Goal: Complete application form: Complete application form

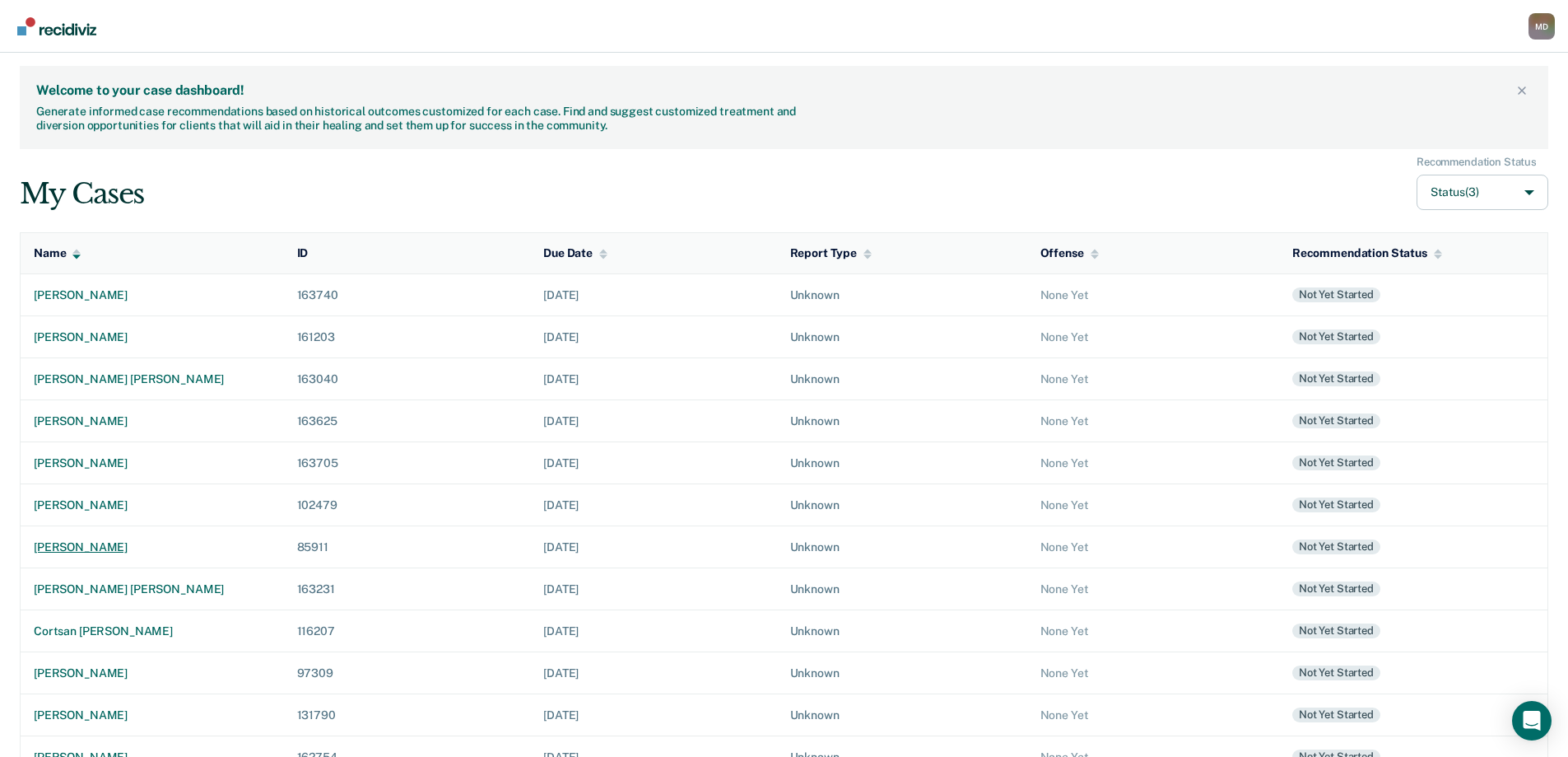
click at [43, 546] on div "[PERSON_NAME]" at bounding box center [152, 547] width 238 height 14
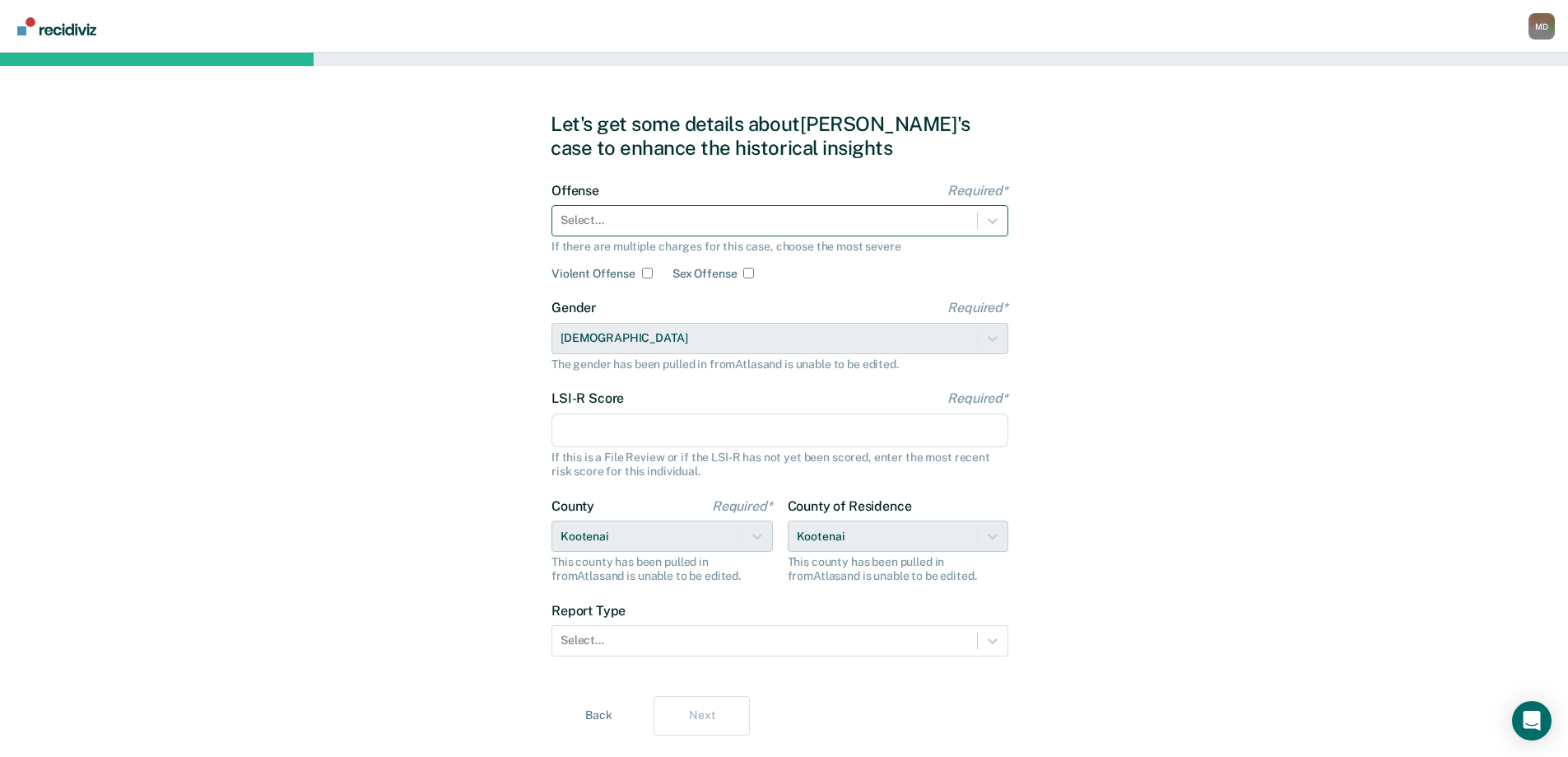
click at [691, 209] on div "Select..." at bounding box center [765, 219] width 425 height 24
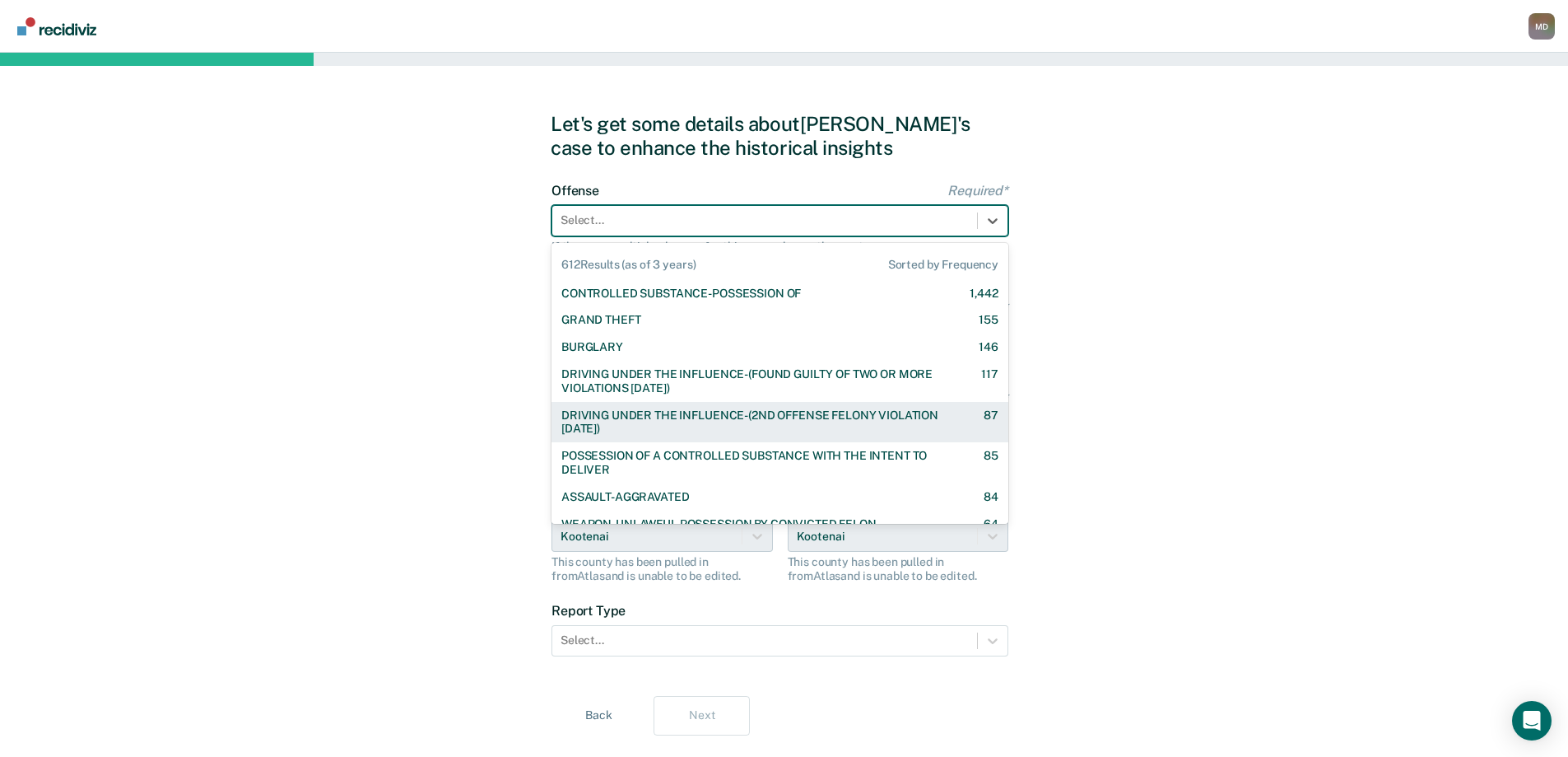
click at [683, 420] on div "DRIVING UNDER THE INFLUENCE-(2ND OFFENSE FELONY VIOLATION [DATE])" at bounding box center [758, 422] width 394 height 28
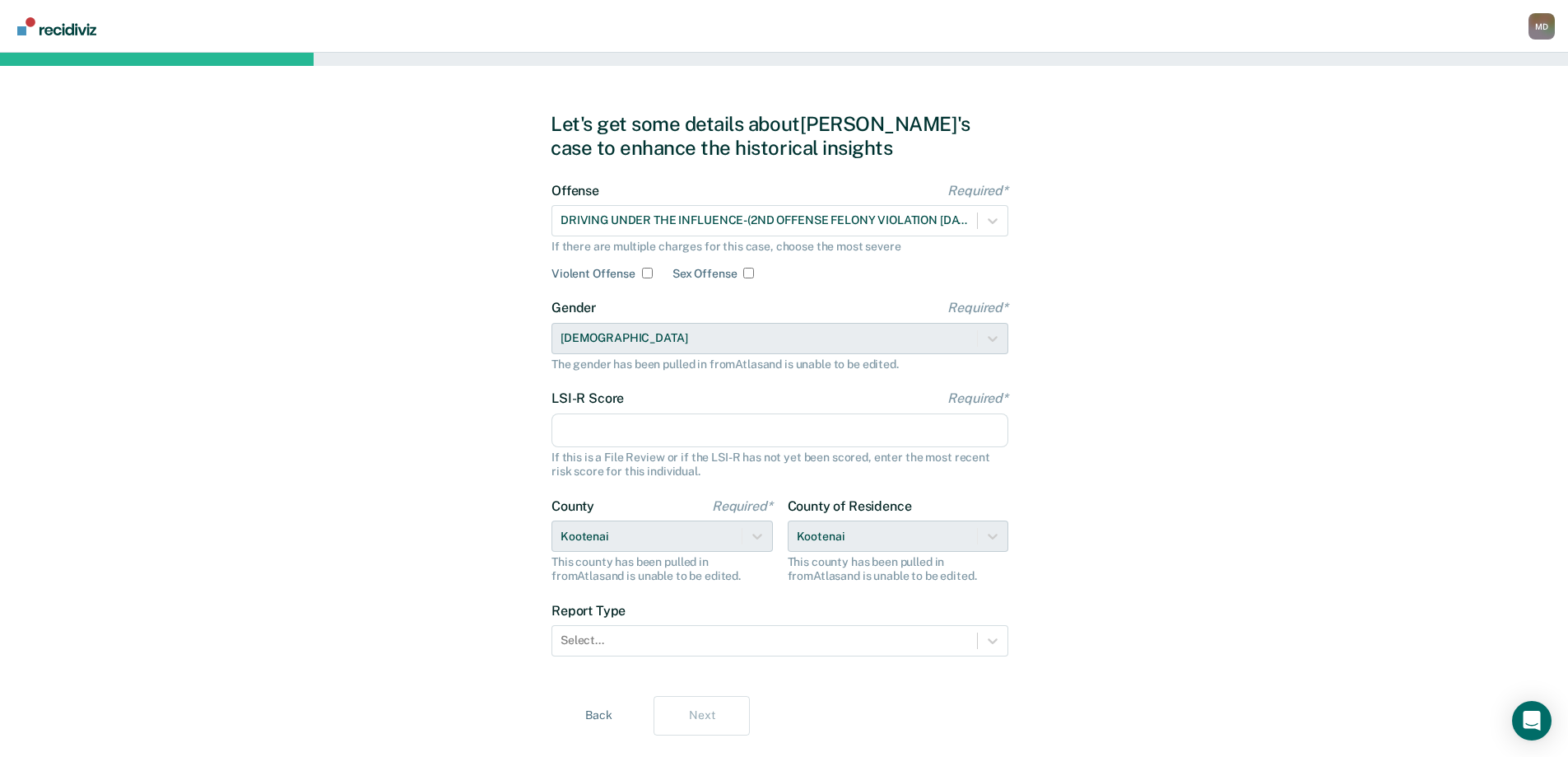
click at [696, 431] on input "LSI-R Score Required*" at bounding box center [780, 430] width 457 height 34
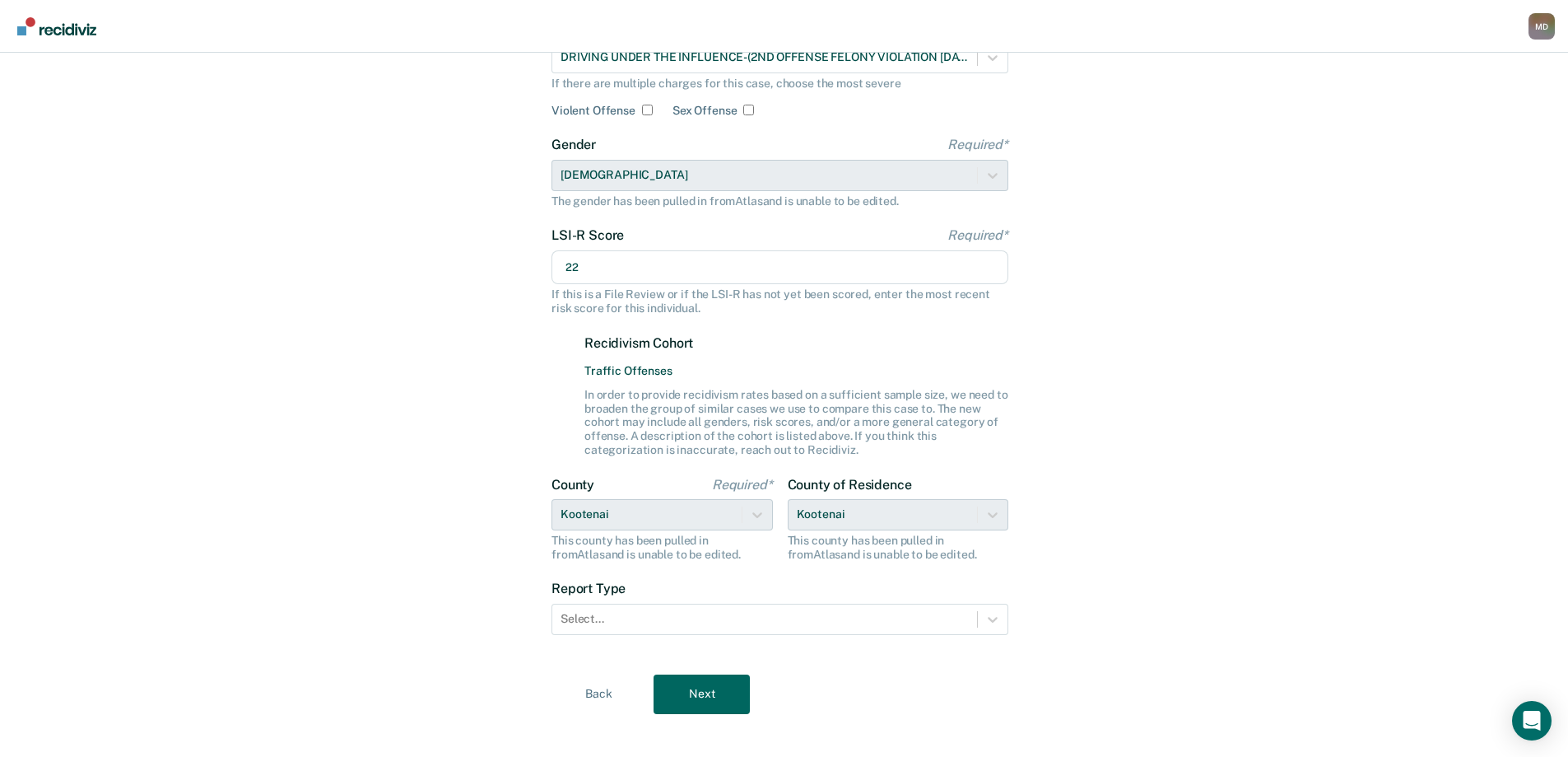
scroll to position [179, 0]
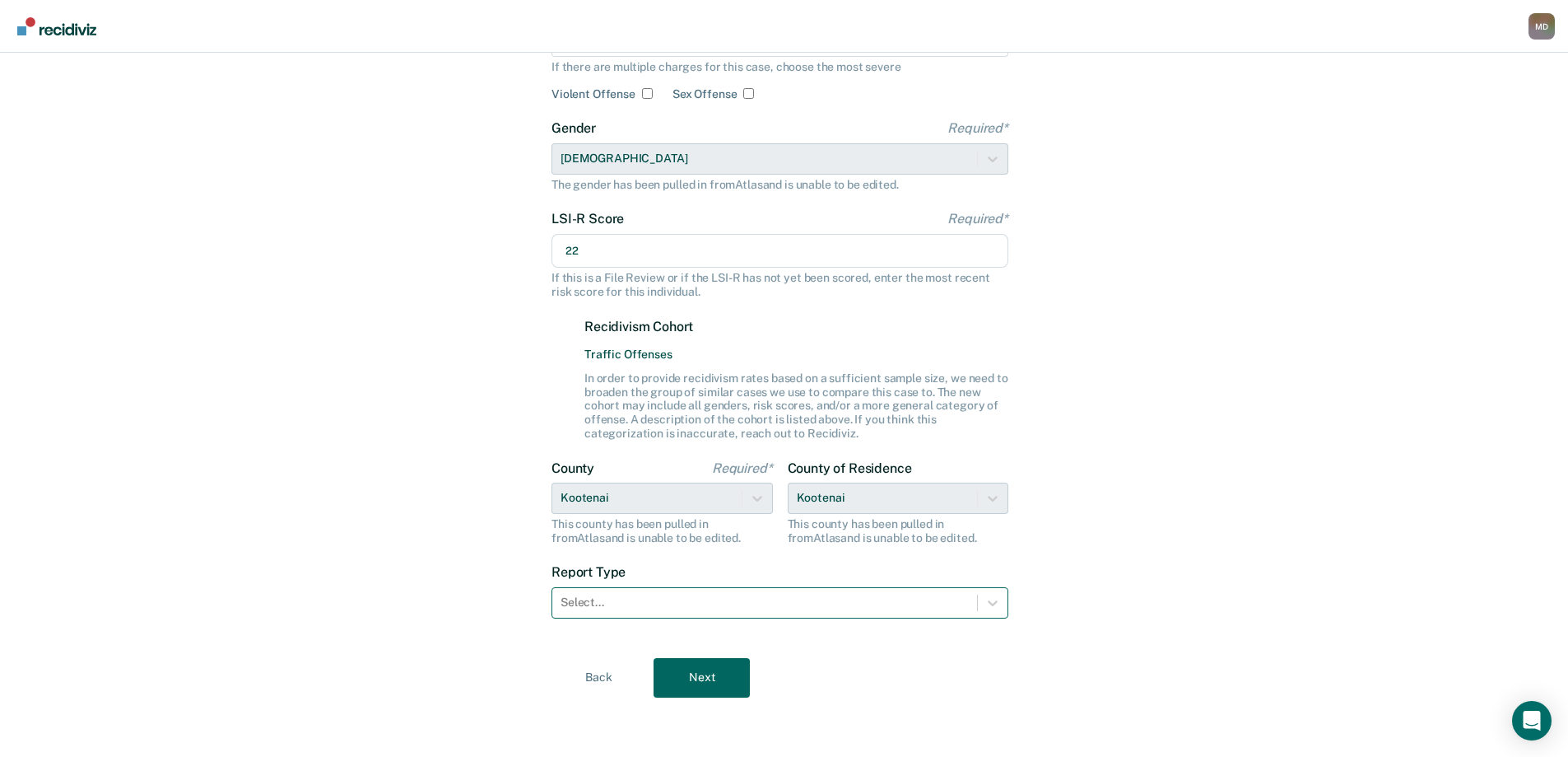
type input "22"
click at [654, 595] on div at bounding box center [764, 603] width 408 height 17
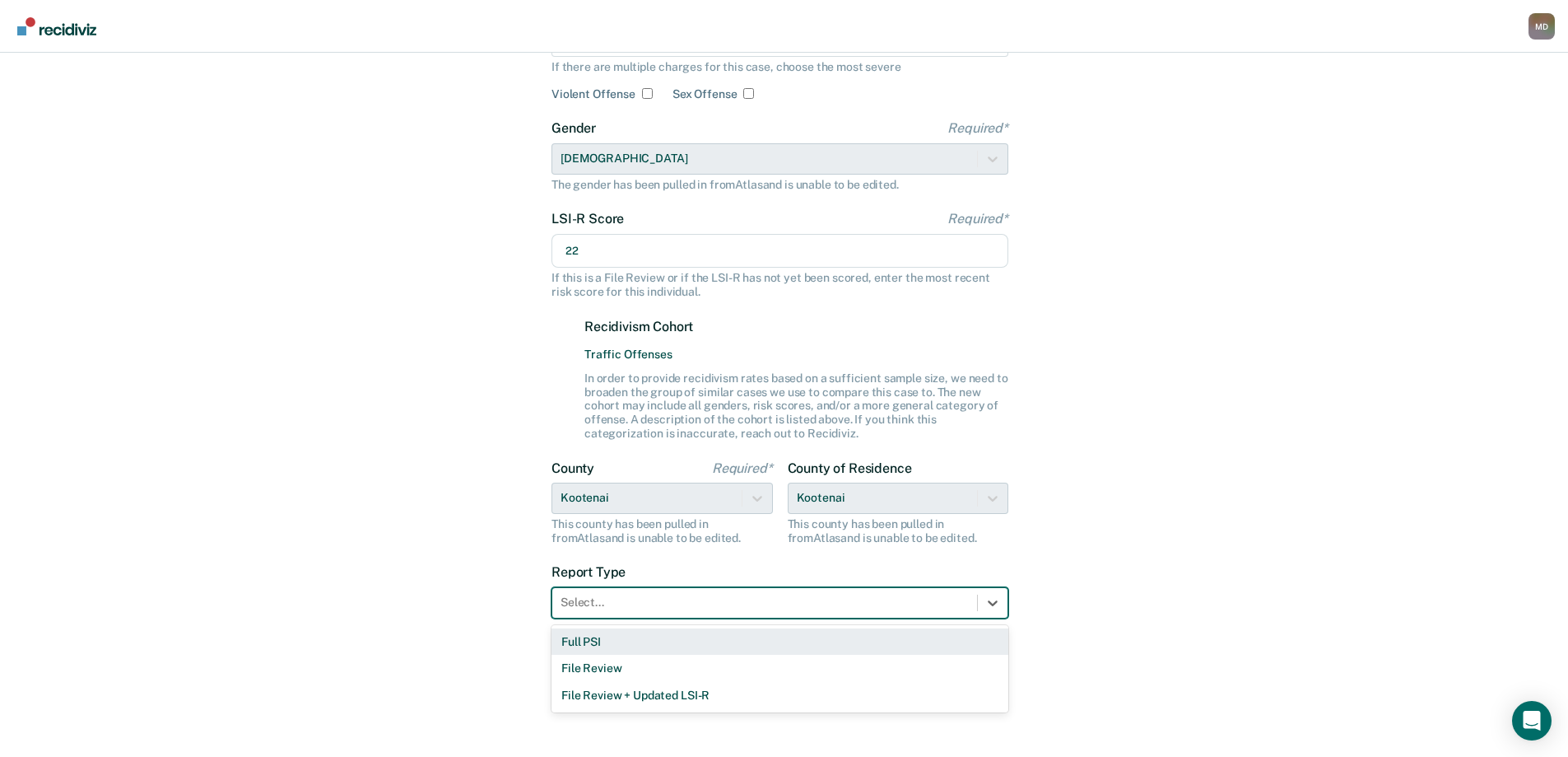
click at [582, 642] on div "Full PSI" at bounding box center [780, 642] width 457 height 27
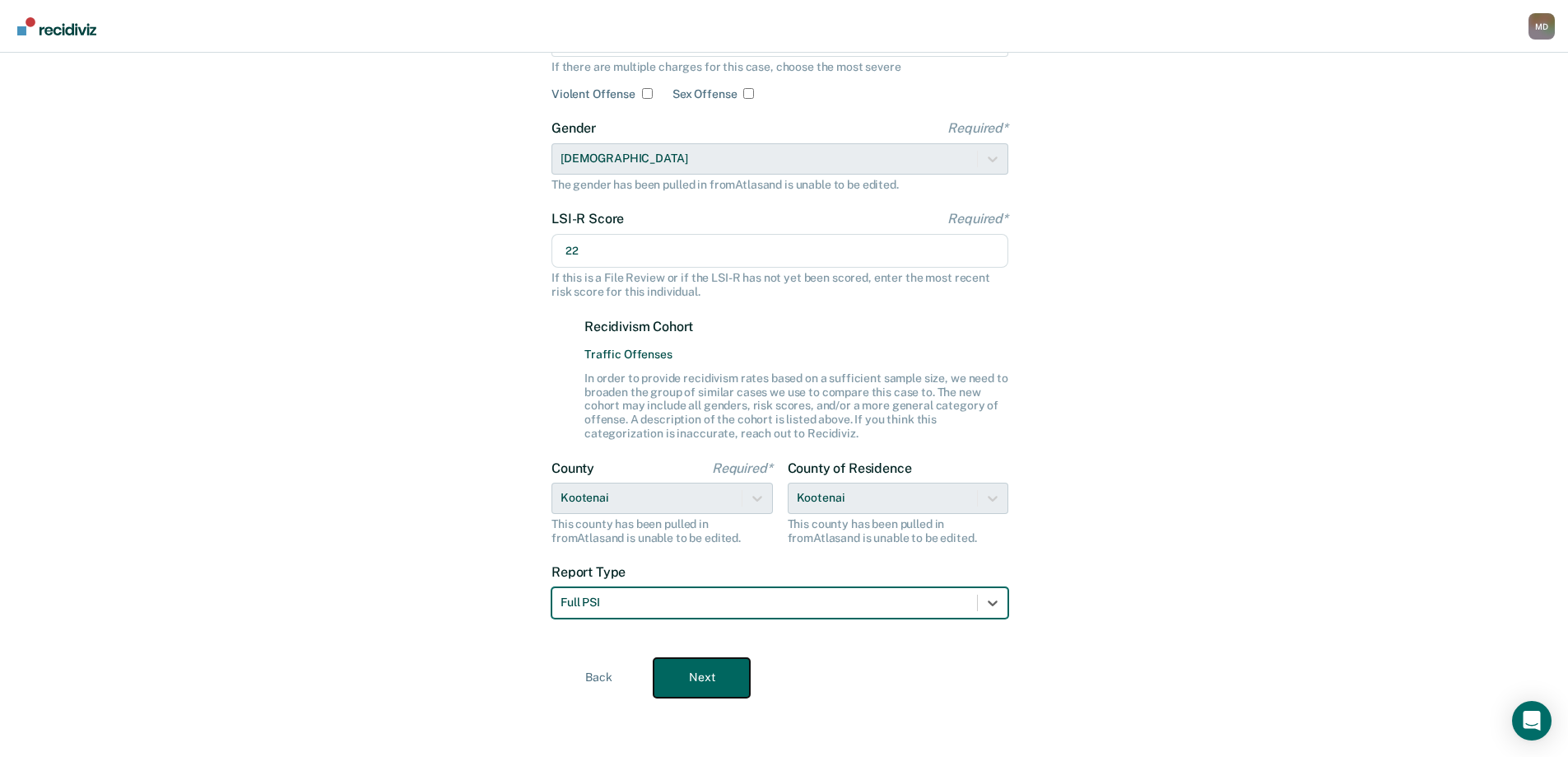
click at [704, 675] on button "Next" at bounding box center [701, 677] width 97 height 39
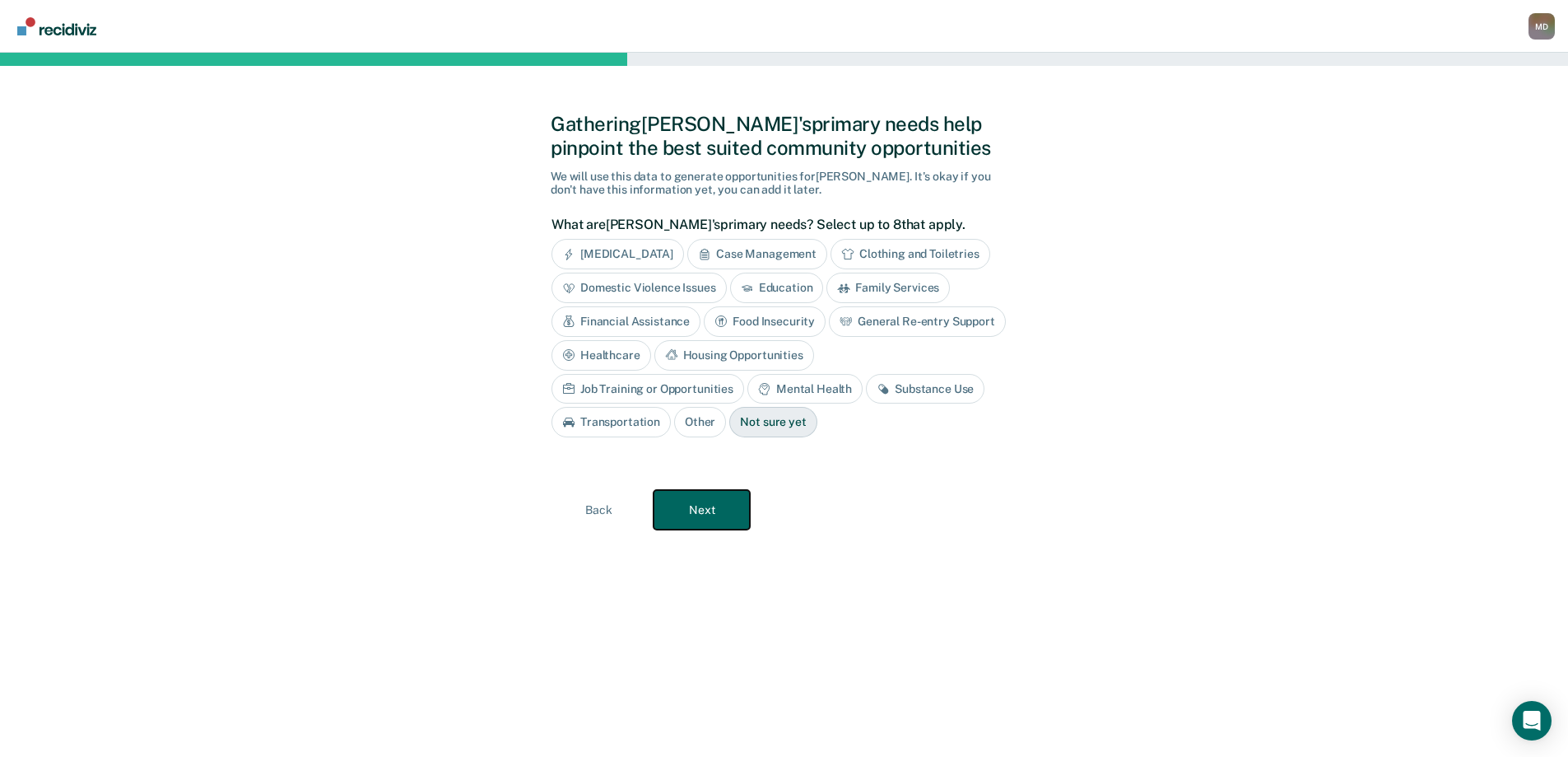
scroll to position [0, 0]
click at [768, 246] on div "Case Management" at bounding box center [764, 254] width 140 height 31
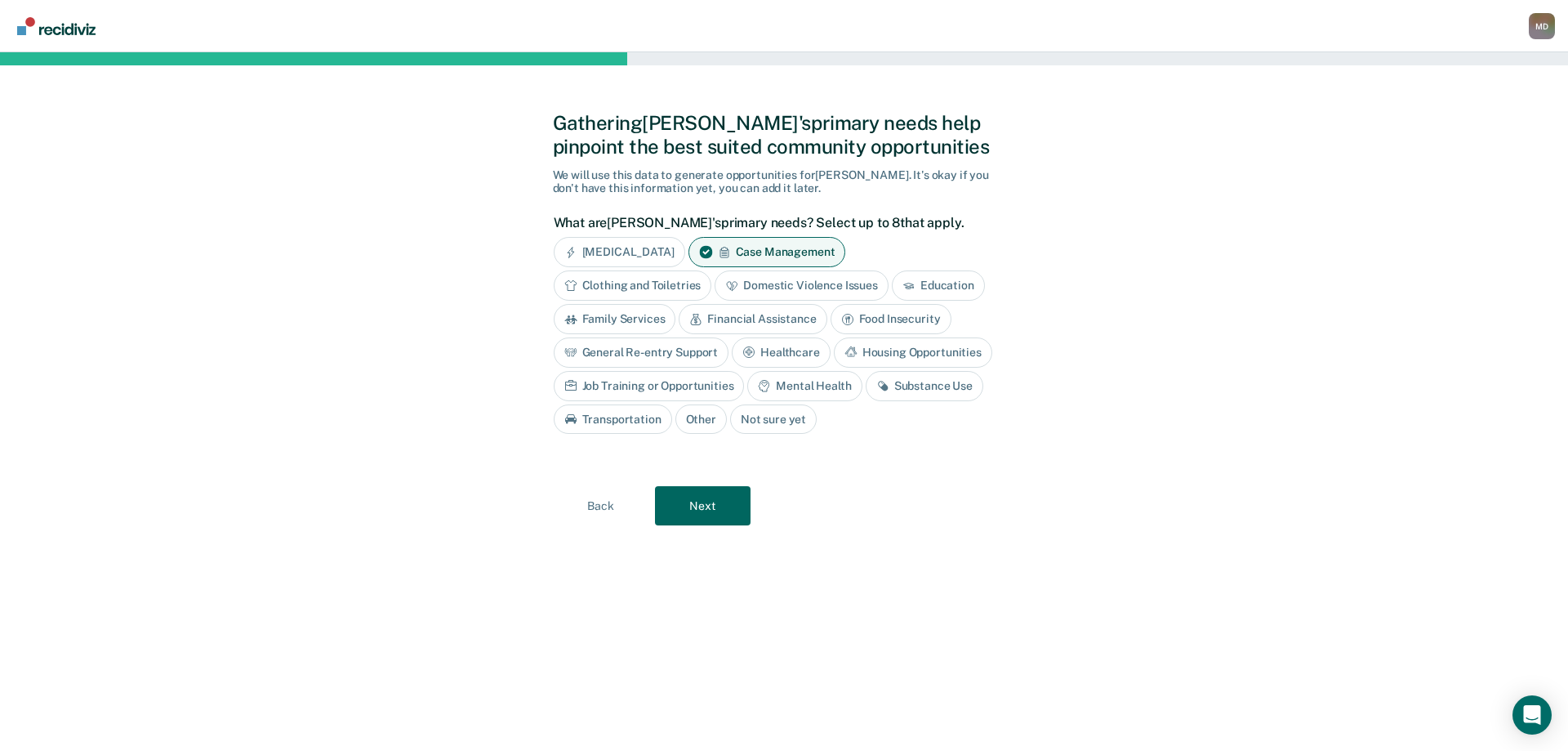
click at [929, 388] on div "Substance Use" at bounding box center [925, 386] width 118 height 30
click at [707, 510] on button "Next" at bounding box center [702, 506] width 96 height 39
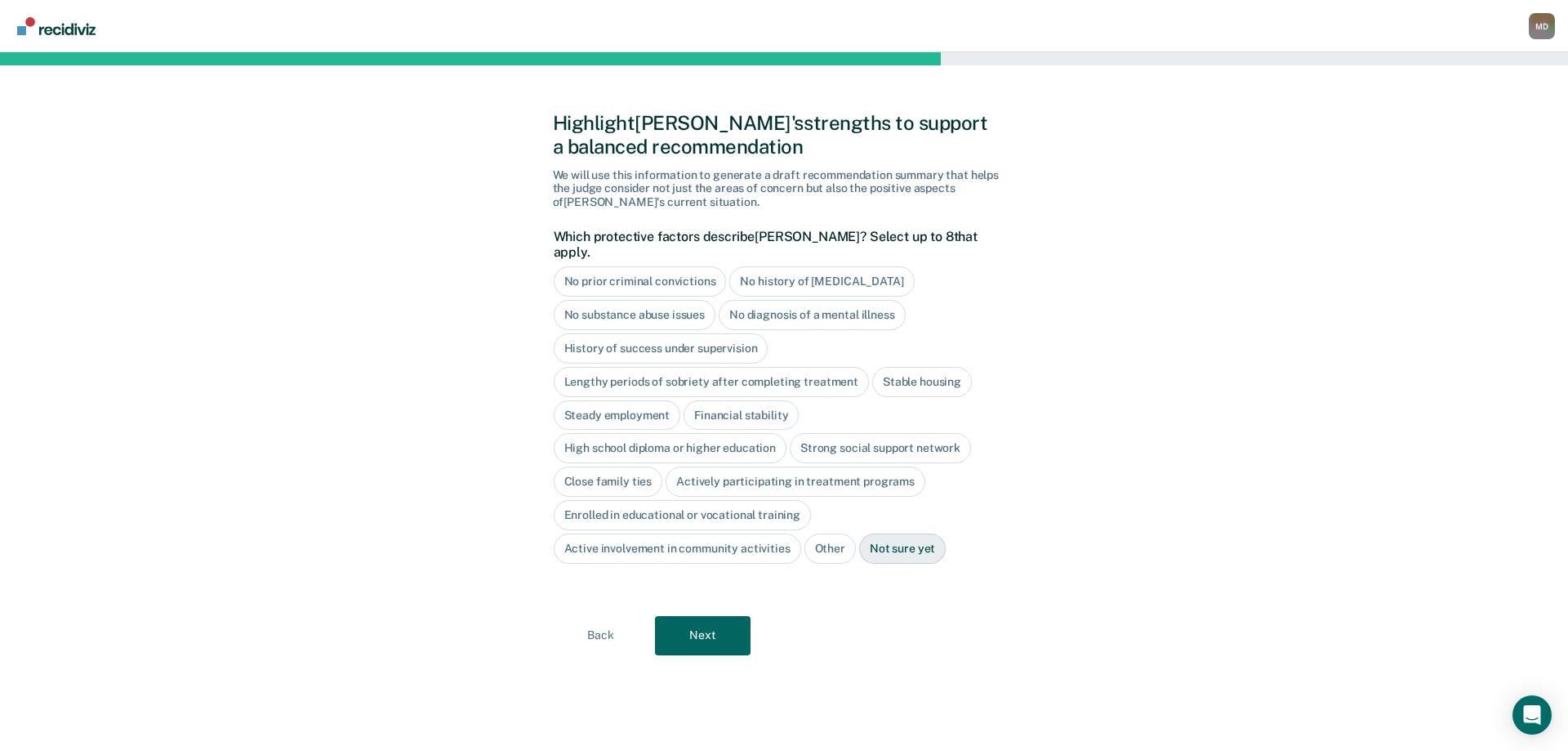
click at [820, 266] on div "No history of [MEDICAL_DATA]" at bounding box center [822, 281] width 184 height 30
click at [922, 367] on div "Stable housing" at bounding box center [922, 382] width 100 height 30
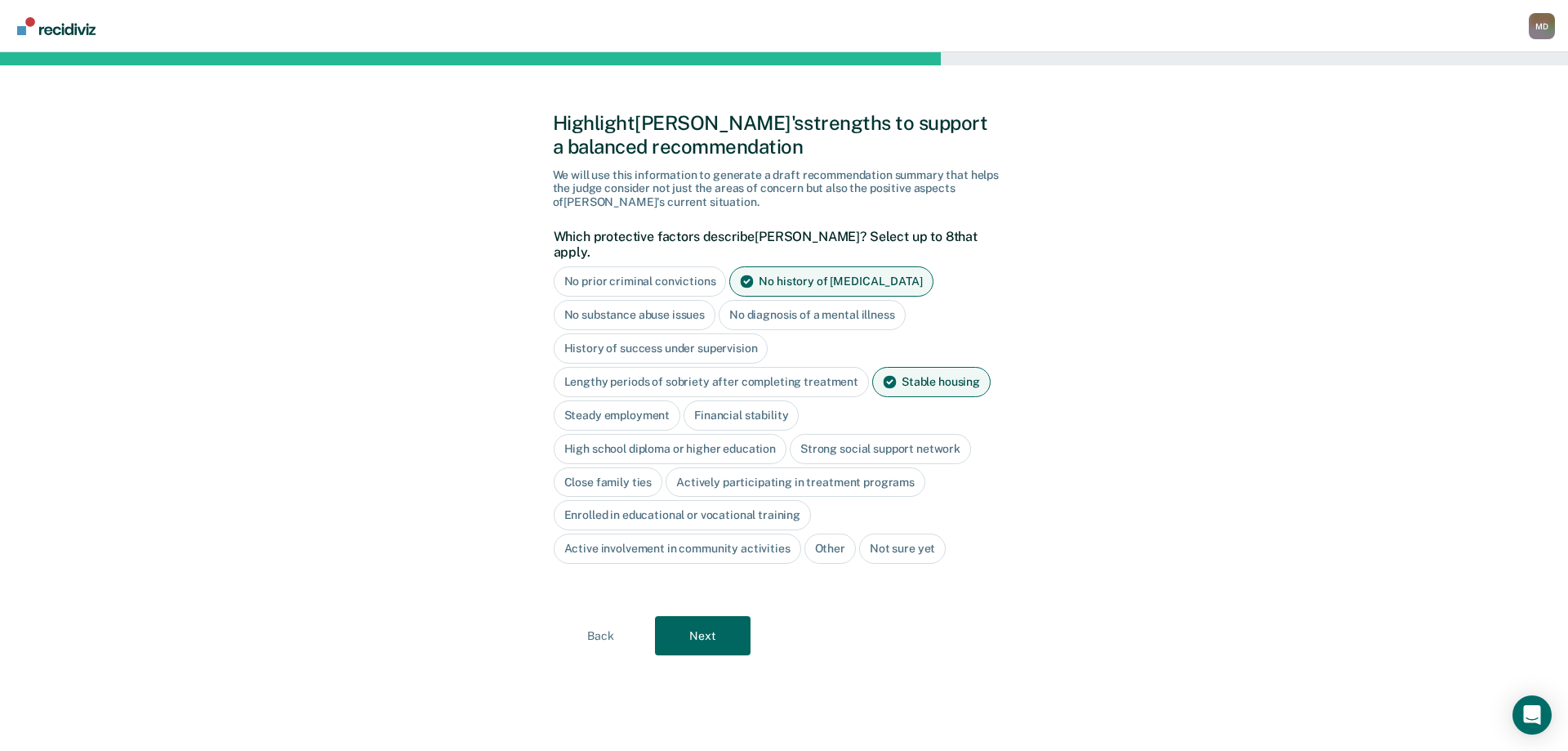
click at [752, 401] on div "Financial stability" at bounding box center [740, 415] width 115 height 30
click at [725, 437] on div "High school diploma or higher education" at bounding box center [671, 449] width 234 height 30
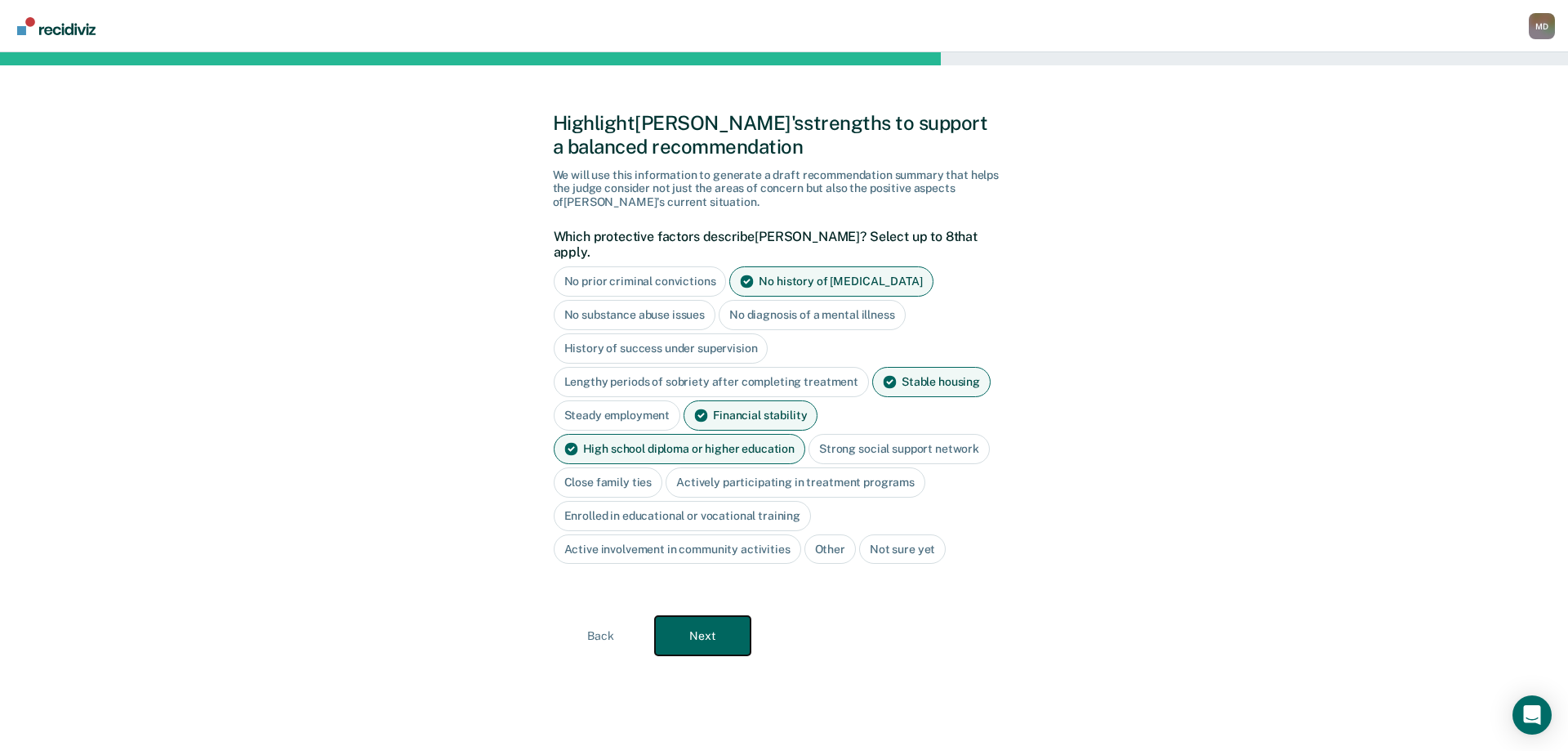
click at [691, 616] on button "Next" at bounding box center [702, 635] width 96 height 39
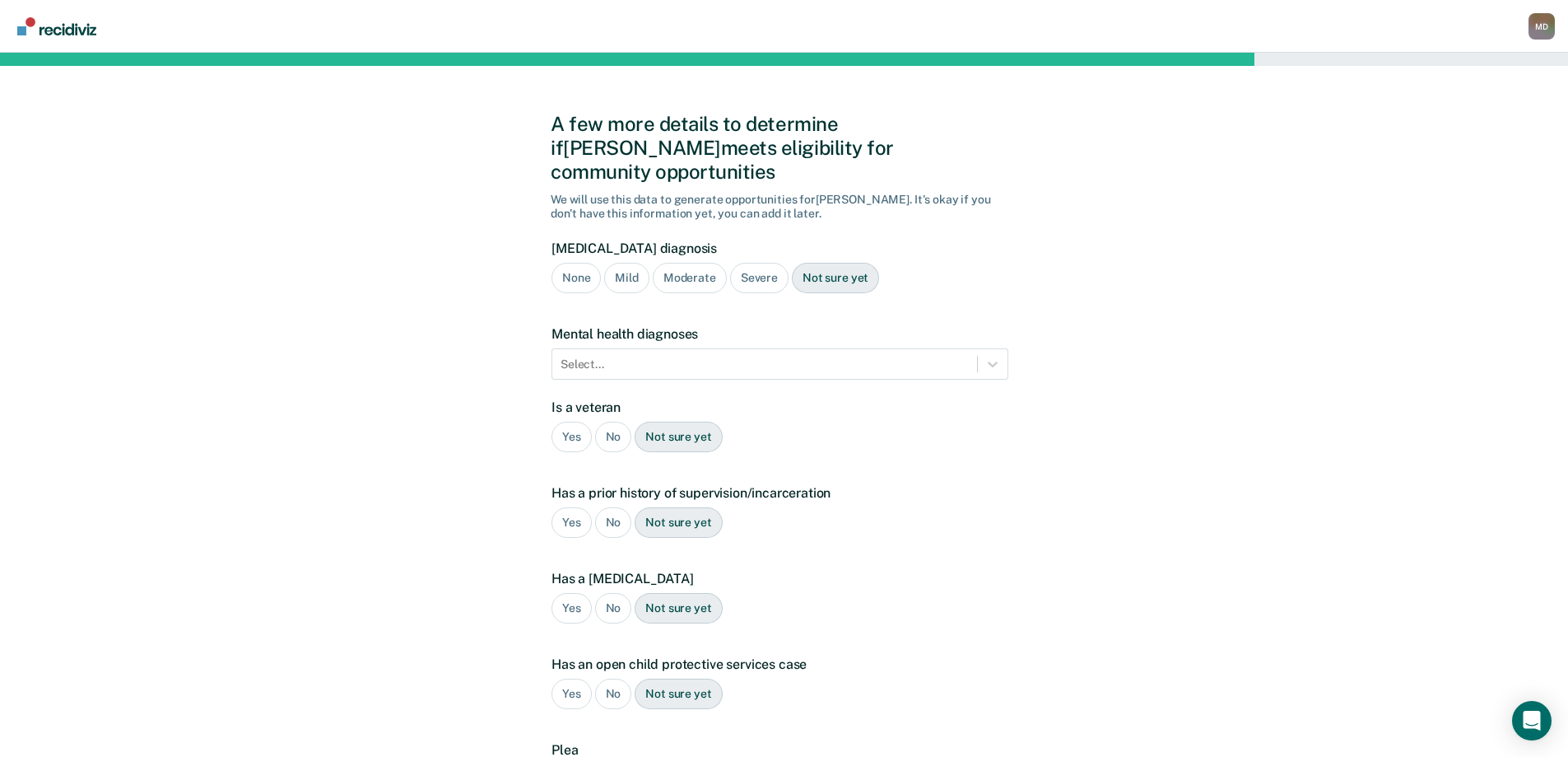
click at [756, 263] on div "Severe" at bounding box center [759, 278] width 58 height 31
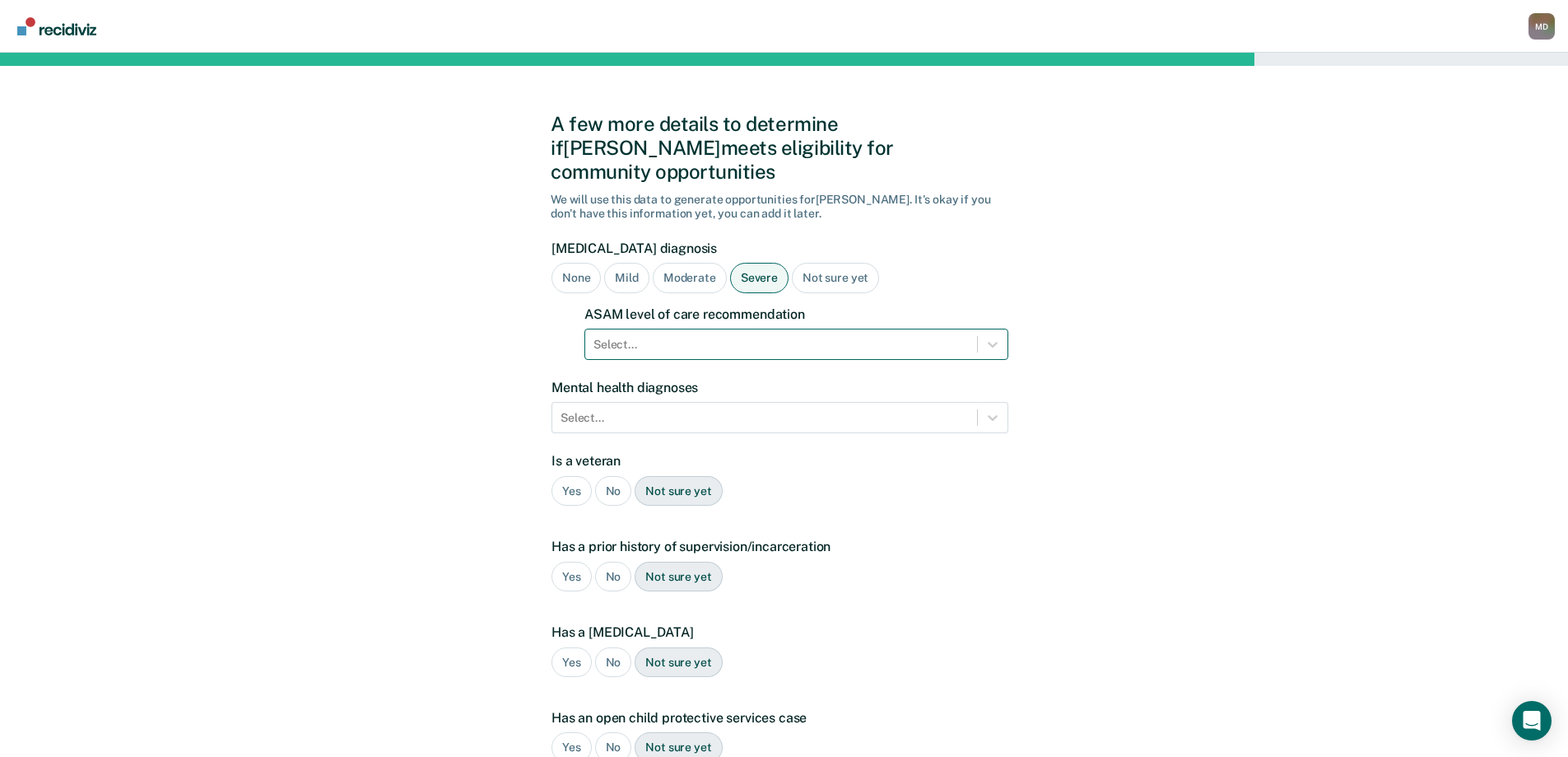
click at [699, 336] on div at bounding box center [782, 345] width 375 height 17
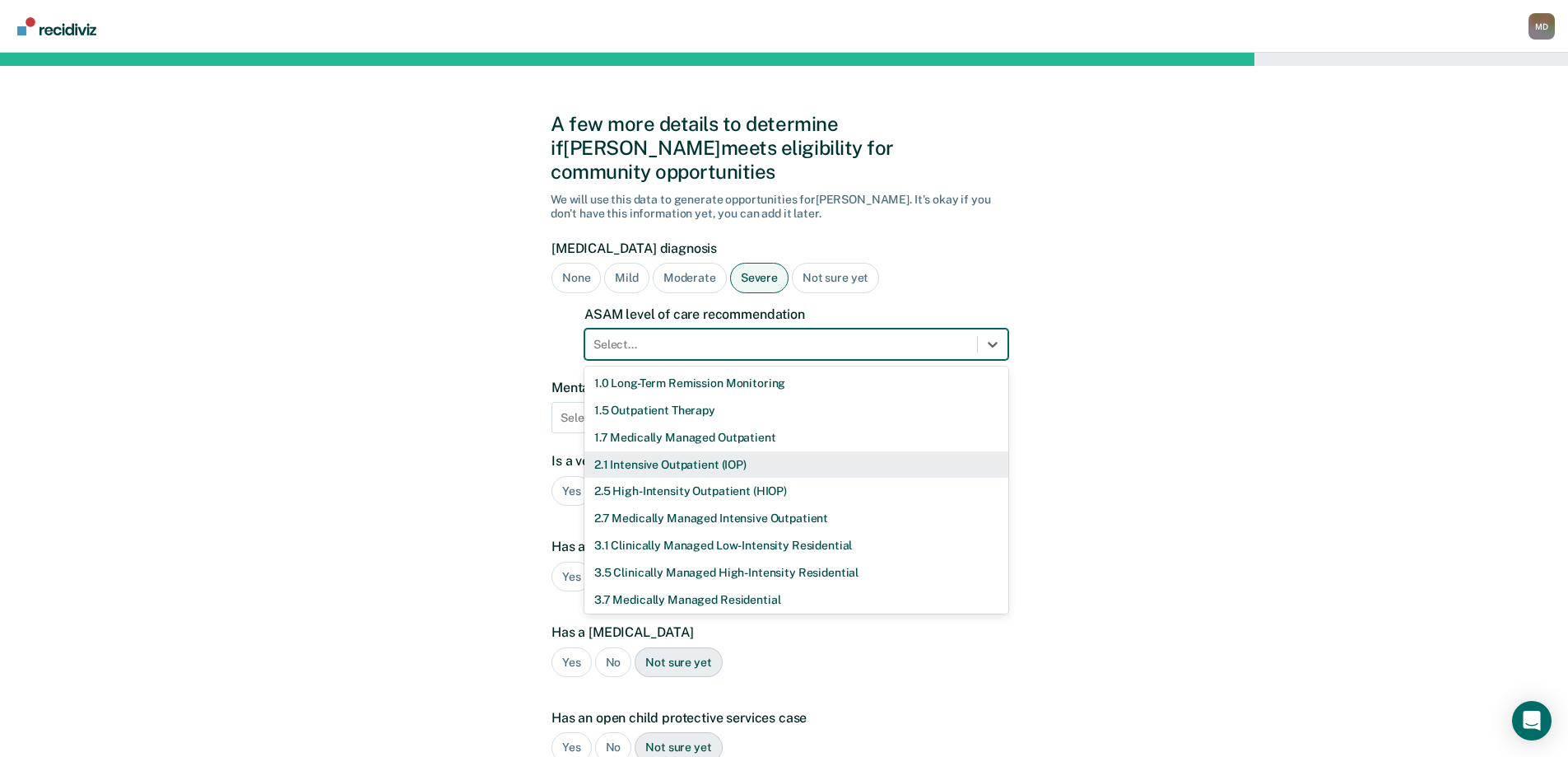
click at [685, 451] on div "2.1 Intensive Outpatient (IOP)" at bounding box center [796, 465] width 424 height 27
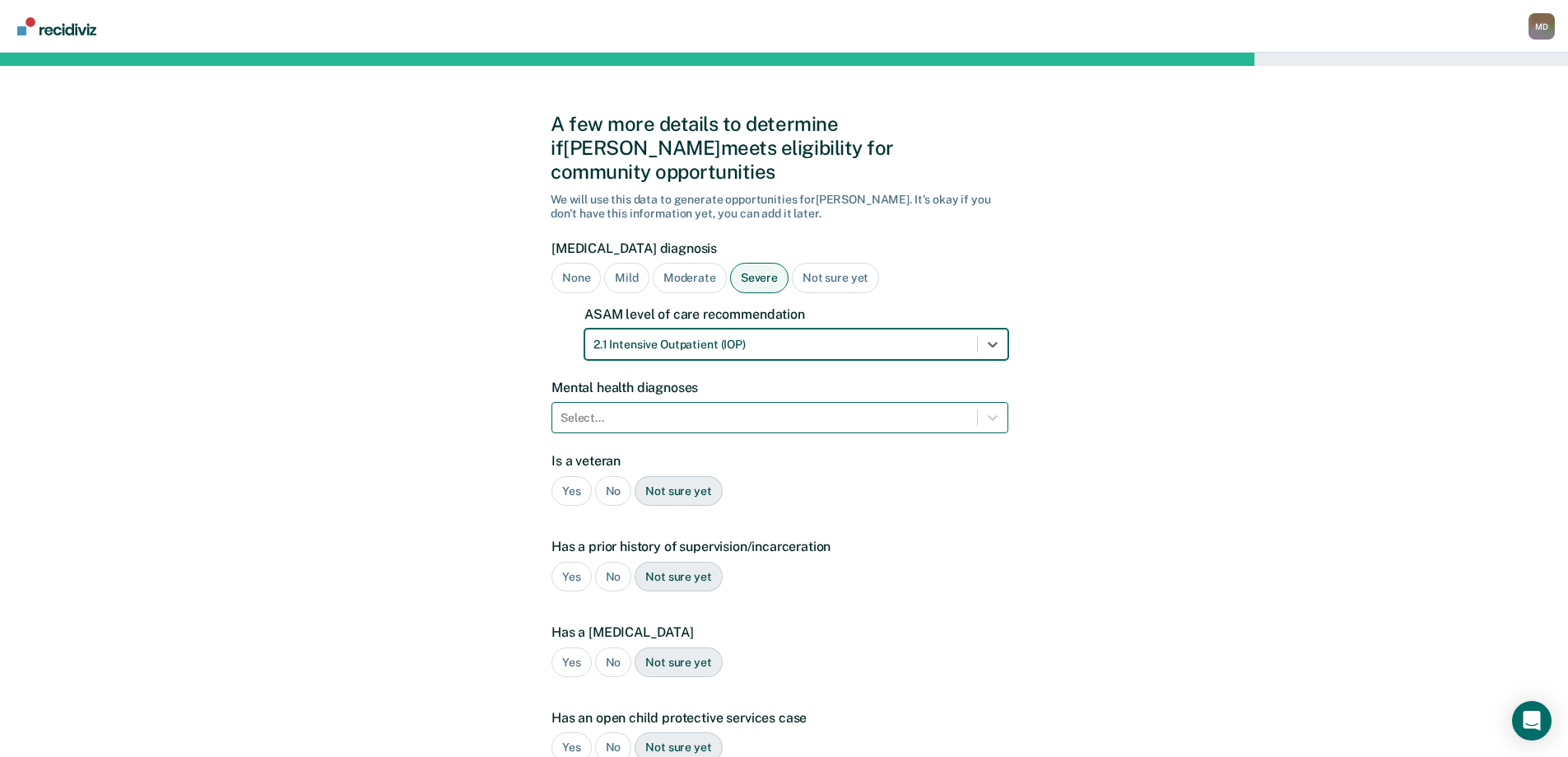
click at [675, 409] on div at bounding box center [764, 418] width 408 height 17
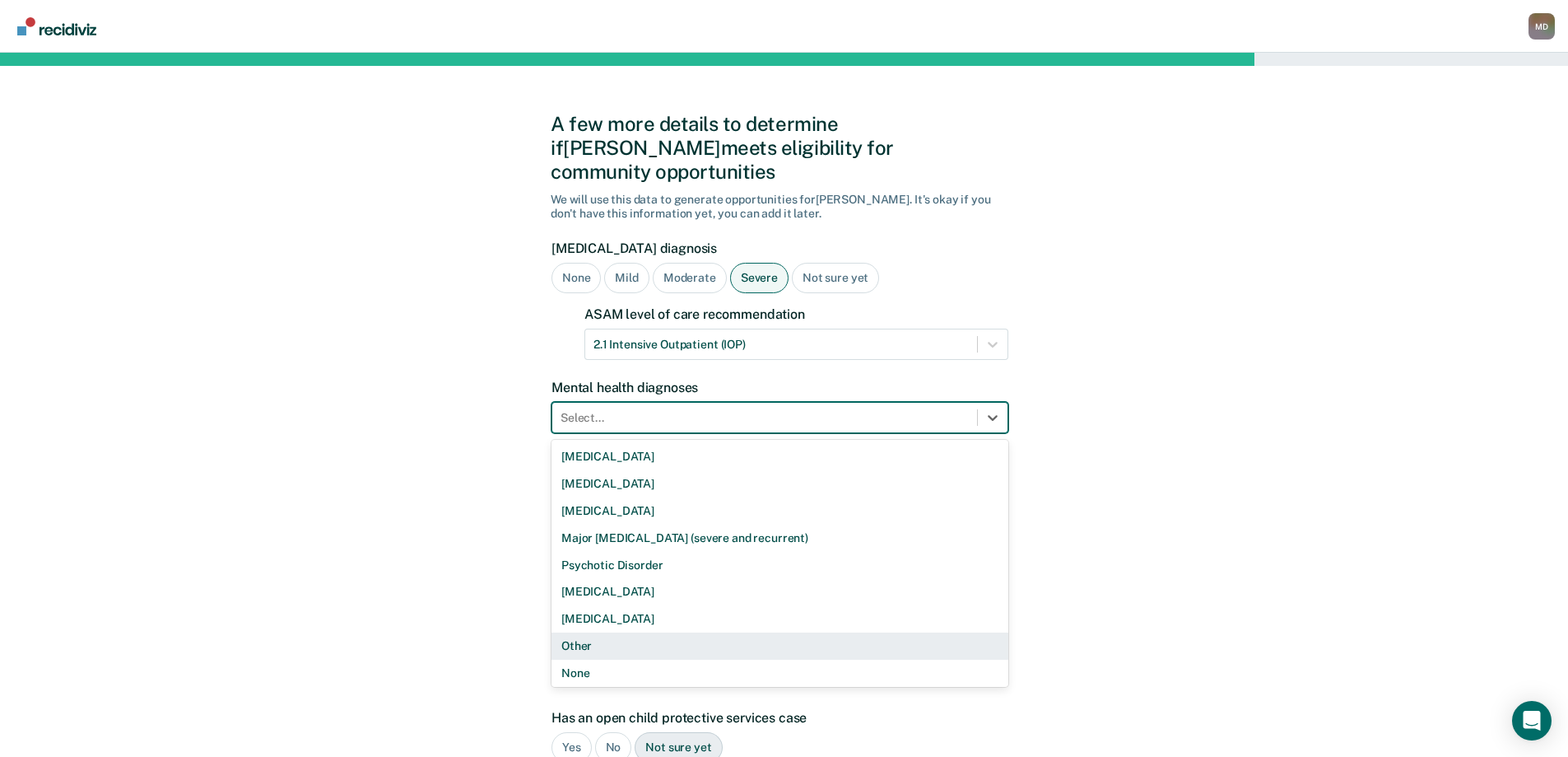
click at [603, 632] on div "Other" at bounding box center [780, 646] width 457 height 27
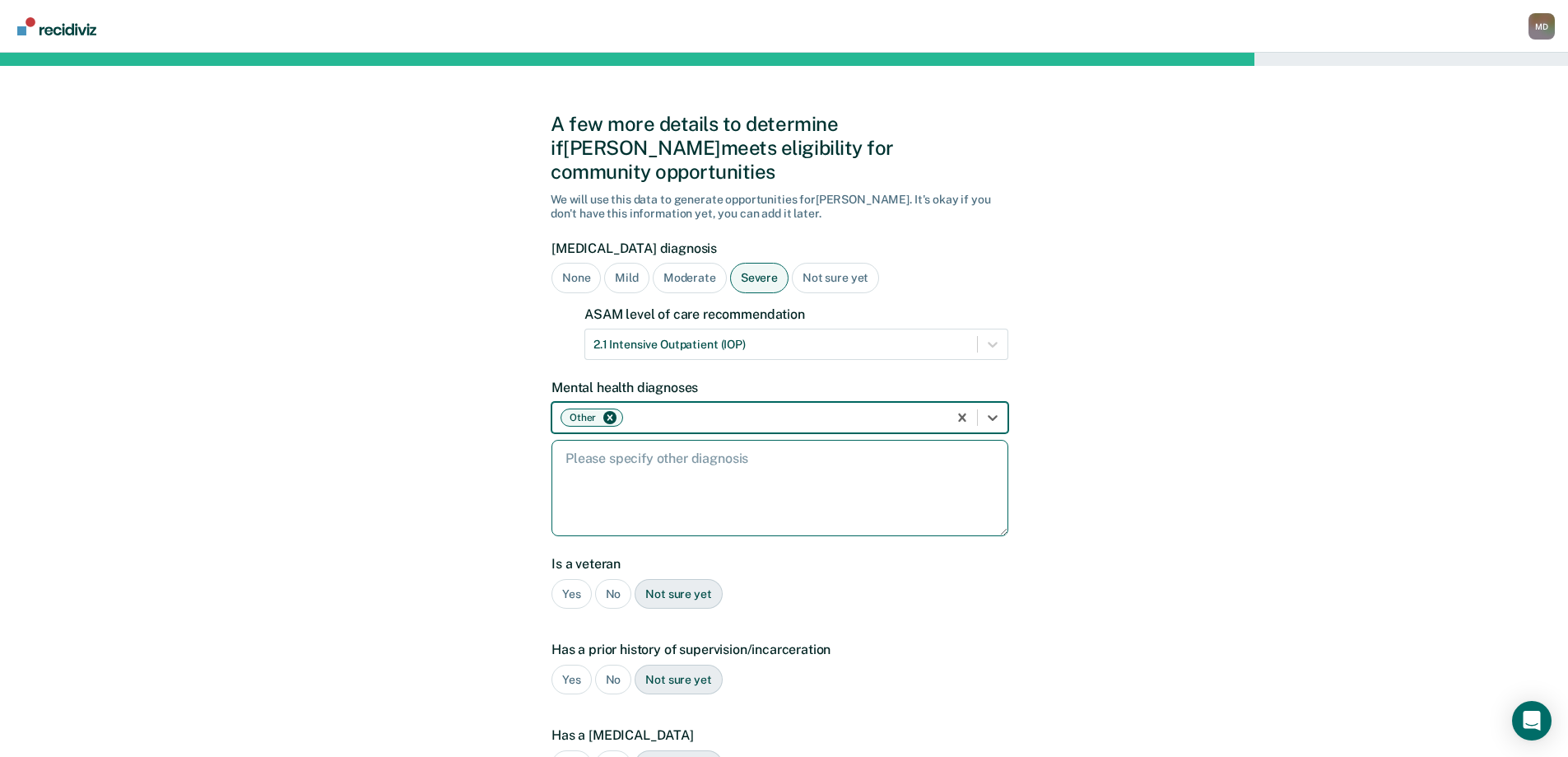
click at [663, 480] on textarea at bounding box center [780, 488] width 457 height 97
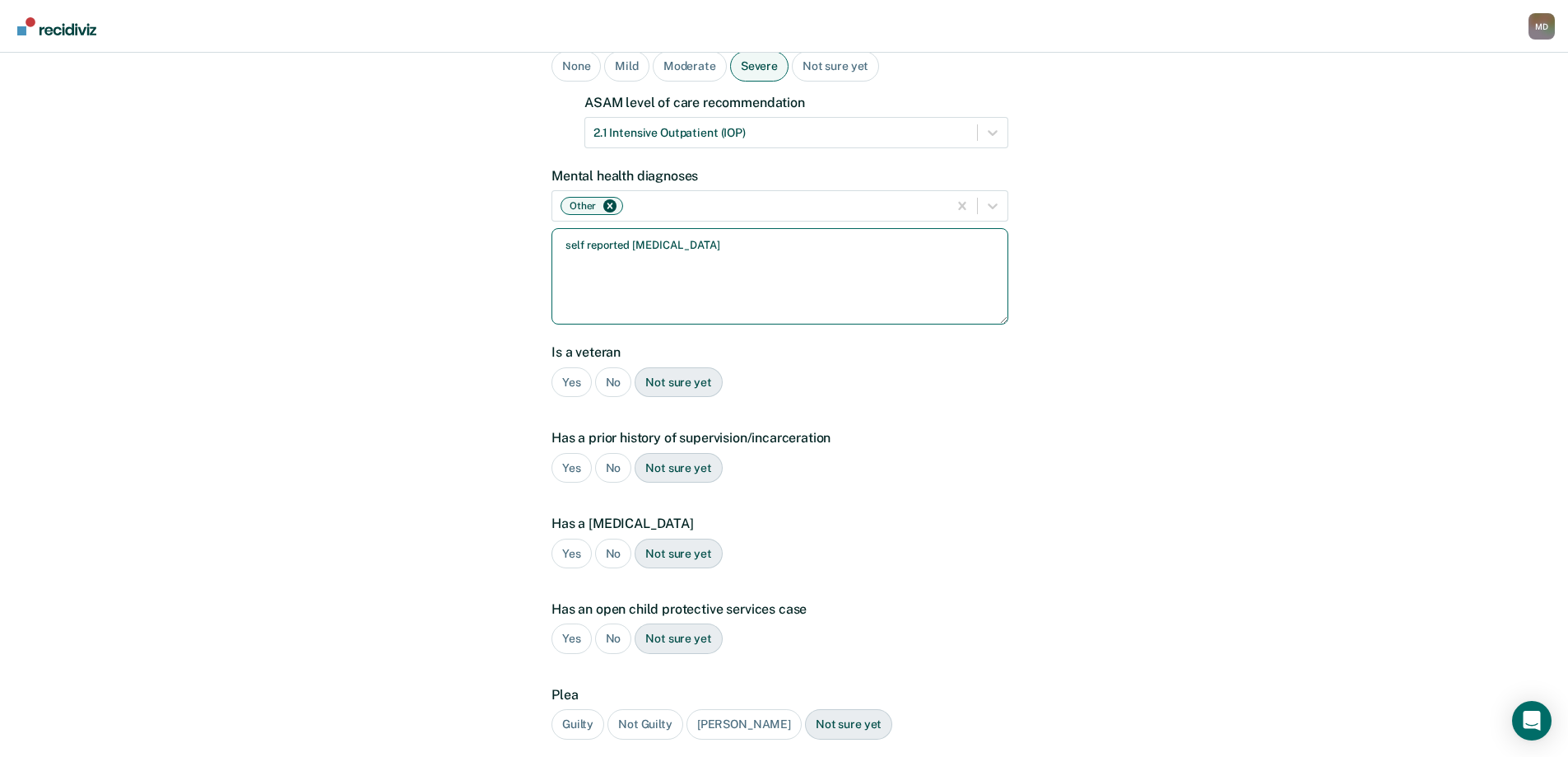
scroll to position [247, 0]
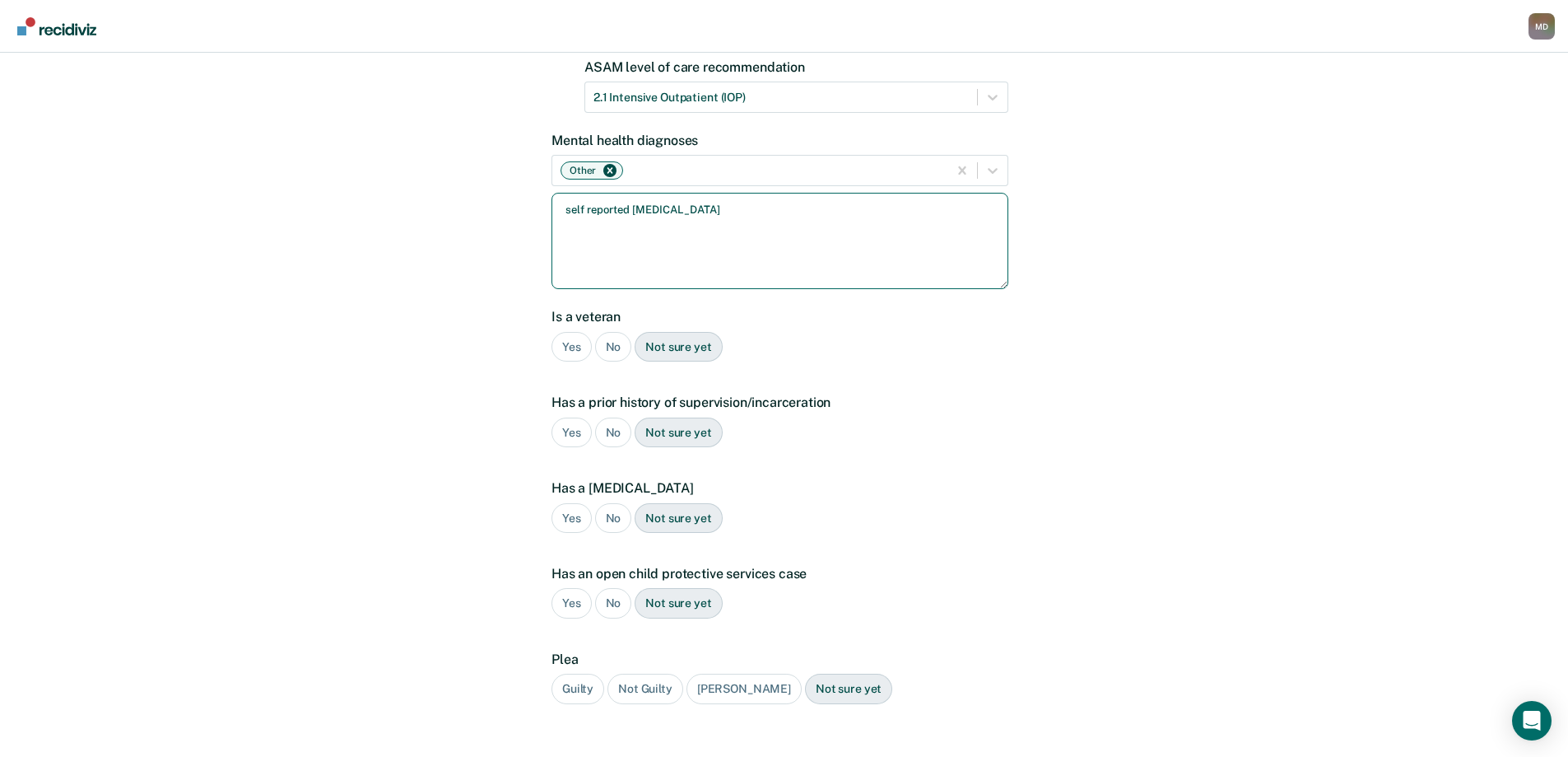
type textarea "self reported [MEDICAL_DATA]"
click at [613, 332] on div "No" at bounding box center [613, 347] width 37 height 31
click at [577, 418] on div "Yes" at bounding box center [572, 433] width 40 height 31
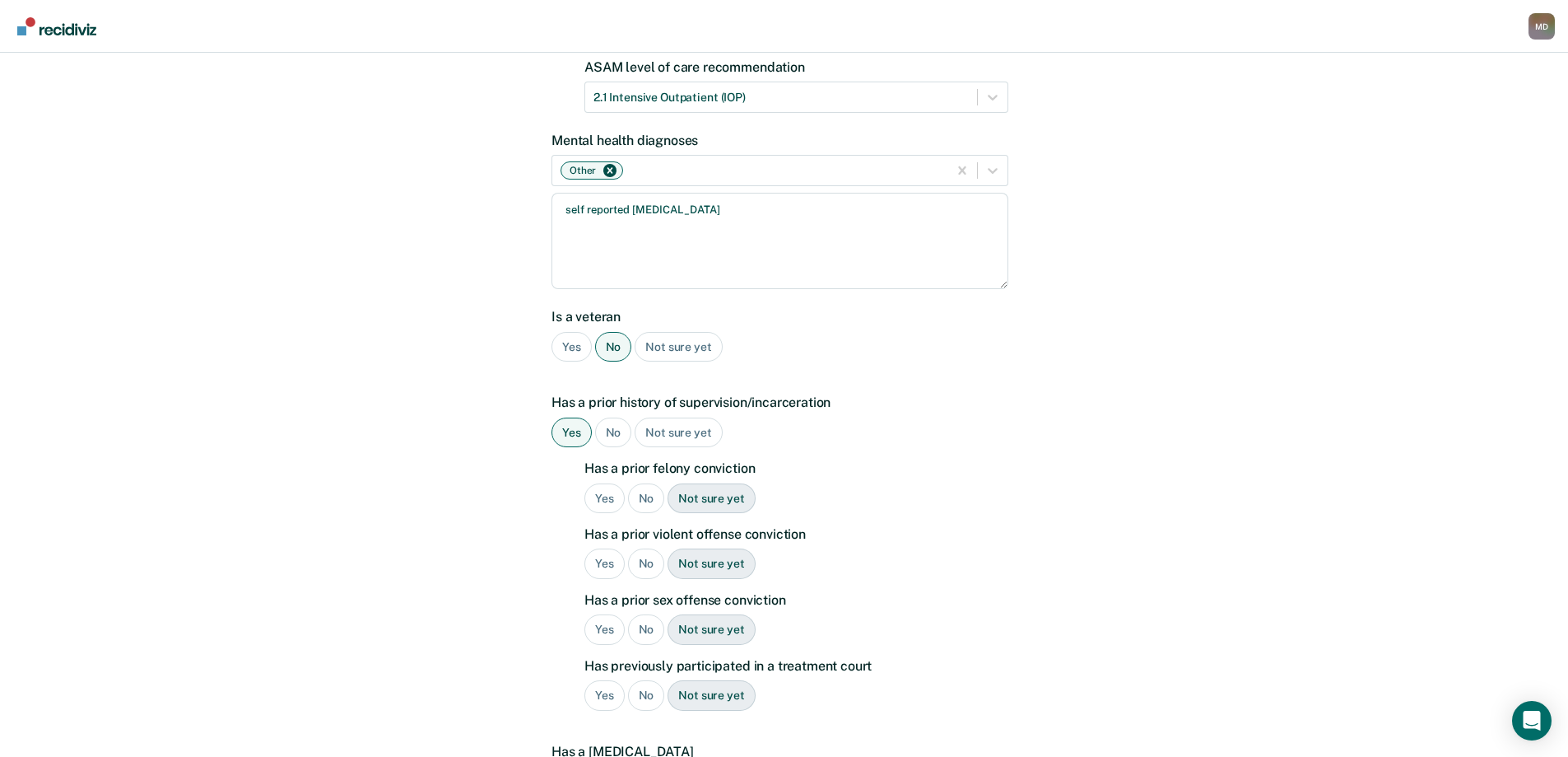
click at [594, 484] on div "Yes" at bounding box center [604, 499] width 40 height 31
click at [648, 548] on div "No" at bounding box center [647, 563] width 37 height 31
click at [650, 614] on div "No" at bounding box center [647, 630] width 37 height 31
click at [642, 683] on div "No" at bounding box center [647, 696] width 37 height 31
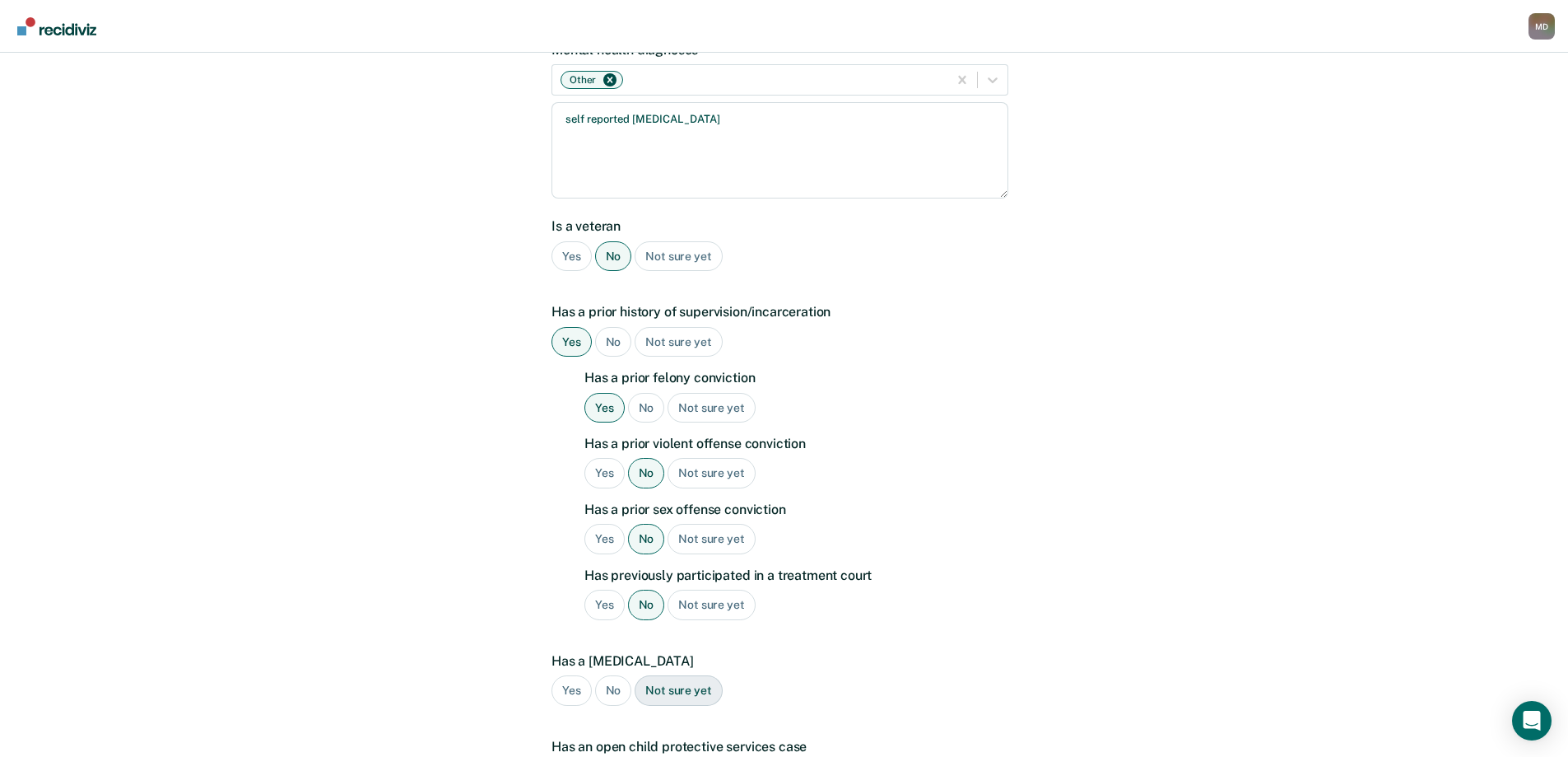
scroll to position [585, 0]
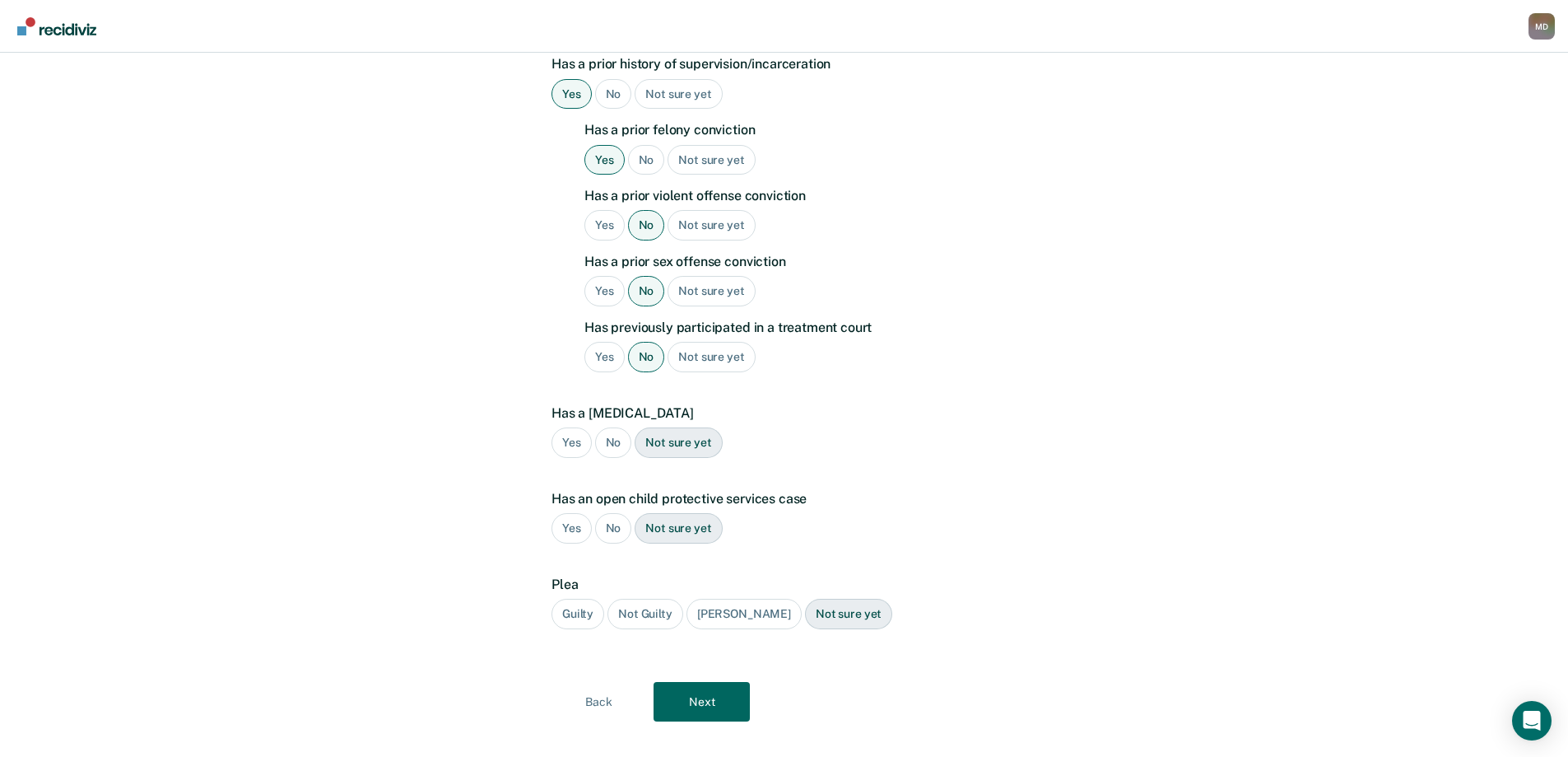
click at [621, 427] on div "No" at bounding box center [613, 443] width 37 height 31
click at [617, 514] on div "No" at bounding box center [613, 529] width 37 height 31
click at [578, 599] on div "Guilty" at bounding box center [578, 614] width 53 height 31
click at [700, 682] on button "Next" at bounding box center [701, 701] width 97 height 39
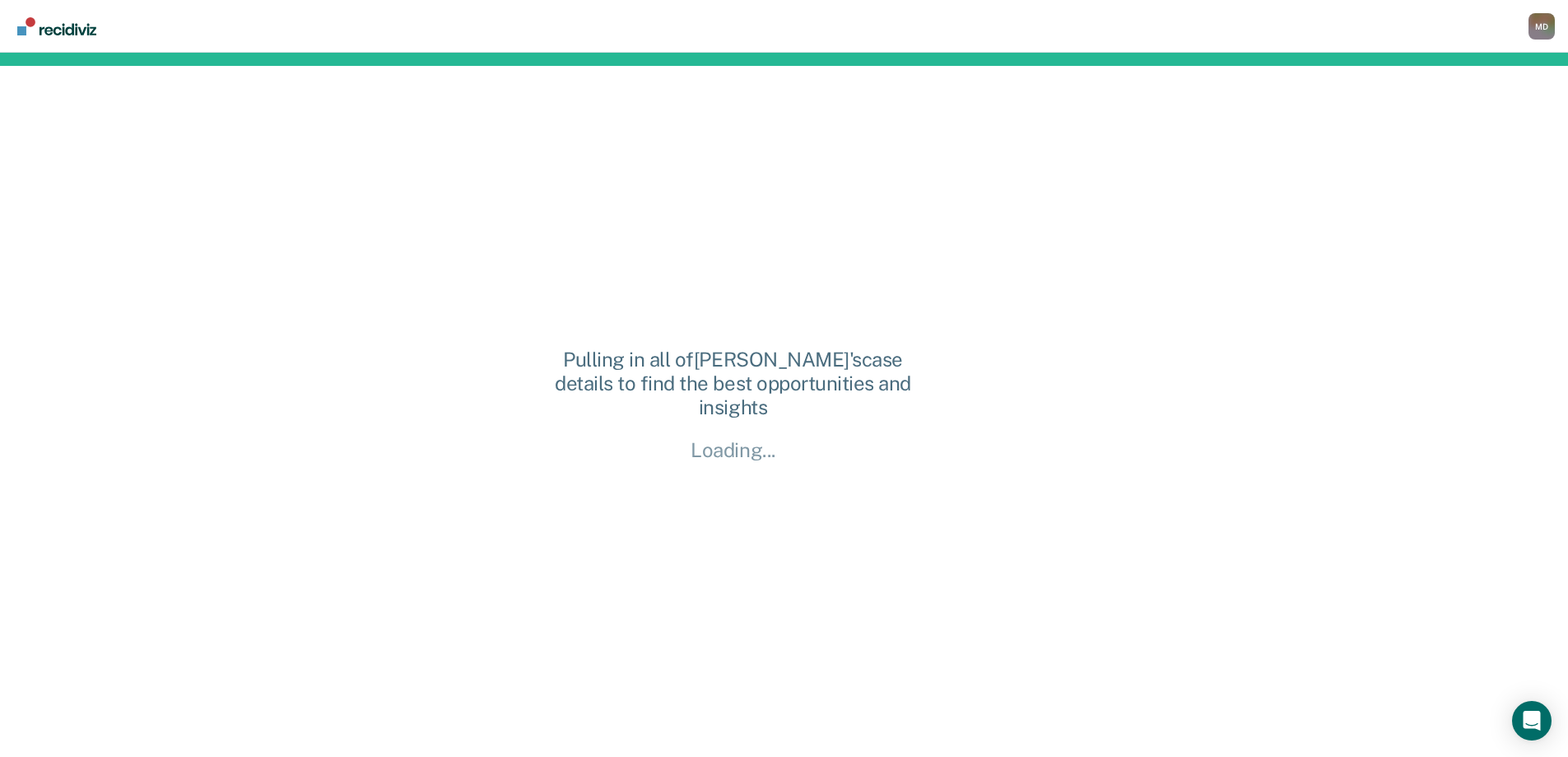
scroll to position [0, 0]
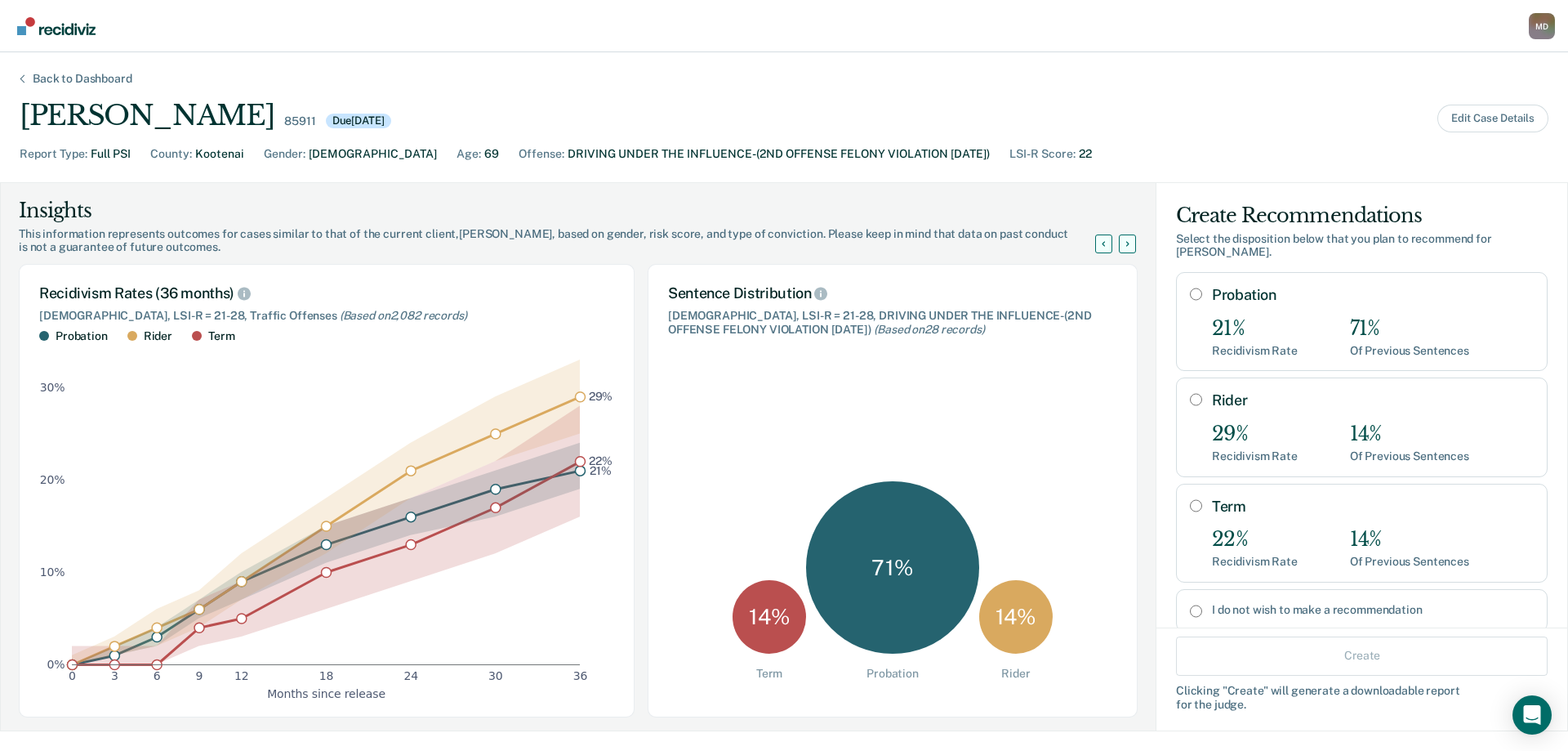
click at [1190, 499] on input "Term" at bounding box center [1195, 506] width 12 height 13
radio input "true"
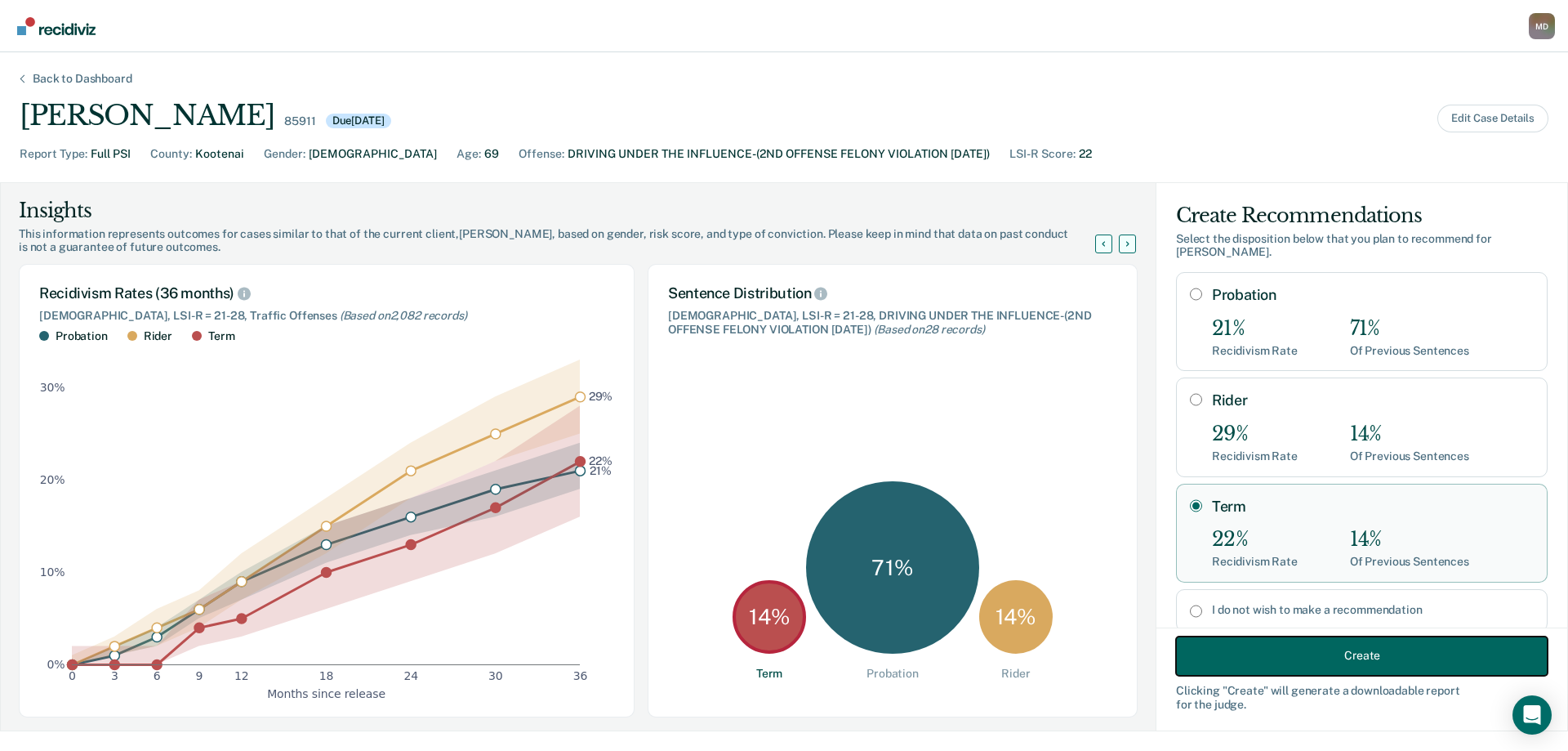
click at [1323, 664] on button "Create" at bounding box center [1362, 655] width 372 height 39
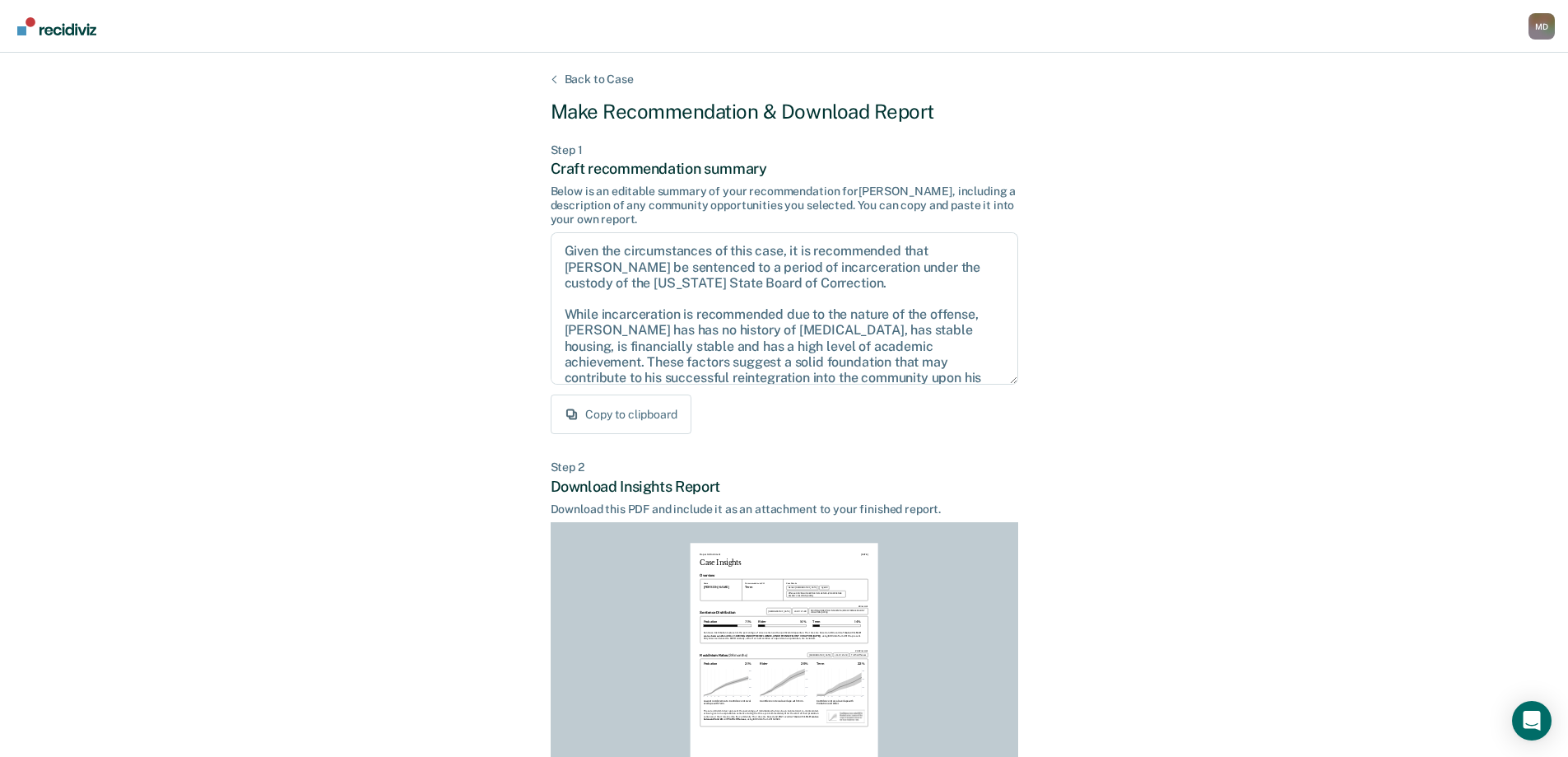
scroll to position [182, 0]
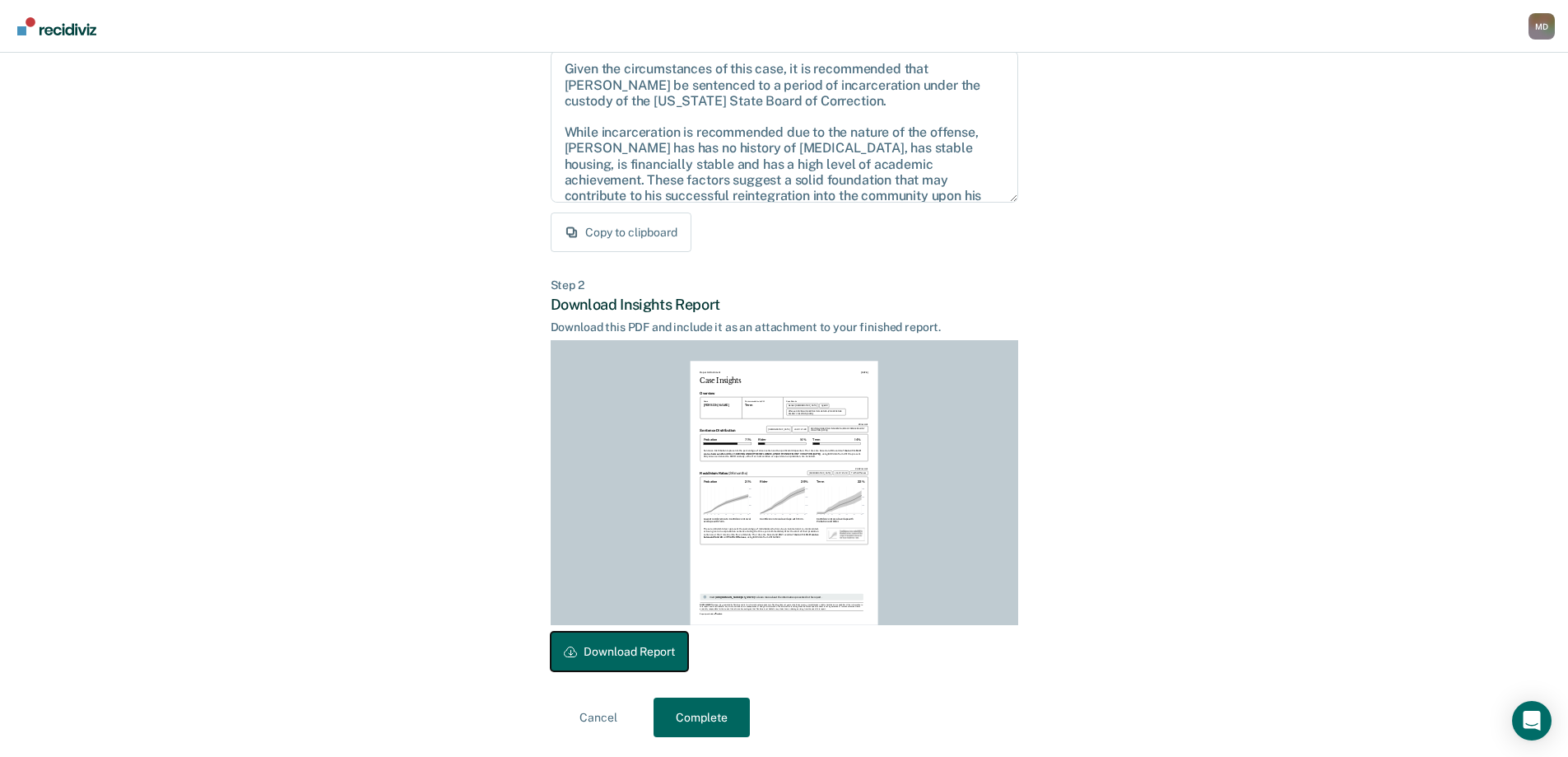
click at [606, 653] on button "Download Report" at bounding box center [620, 651] width 138 height 39
click at [710, 712] on button "Complete" at bounding box center [701, 717] width 97 height 39
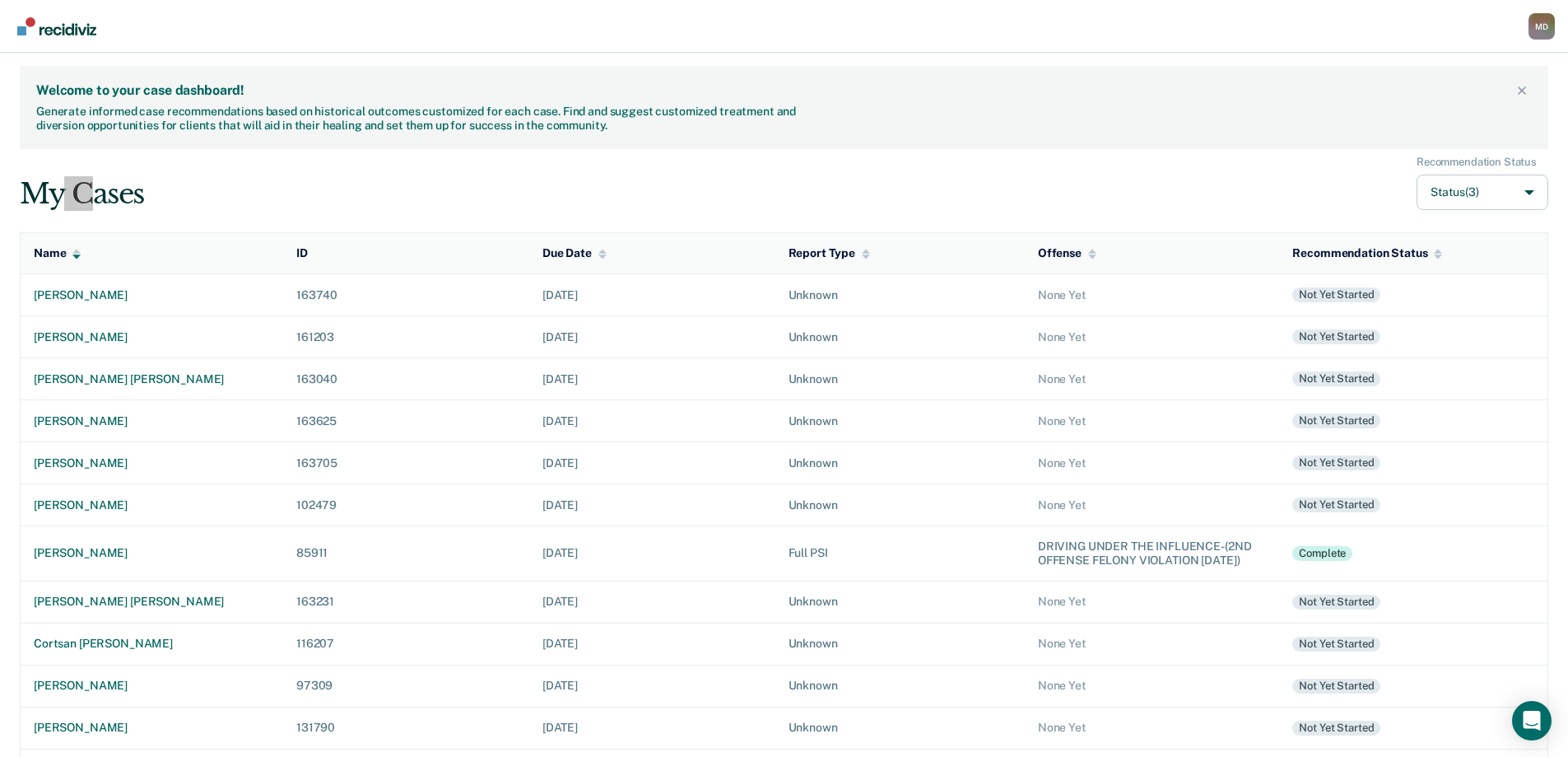
drag, startPoint x: 59, startPoint y: 190, endPoint x: 91, endPoint y: 195, distance: 32.4
click at [91, 195] on div "My Cases" at bounding box center [82, 194] width 125 height 34
click at [771, 38] on nav "[PERSON_NAME] Profile Go to PSI Case Dashboard Log Out" at bounding box center [784, 26] width 1568 height 53
